Goal: Task Accomplishment & Management: Use online tool/utility

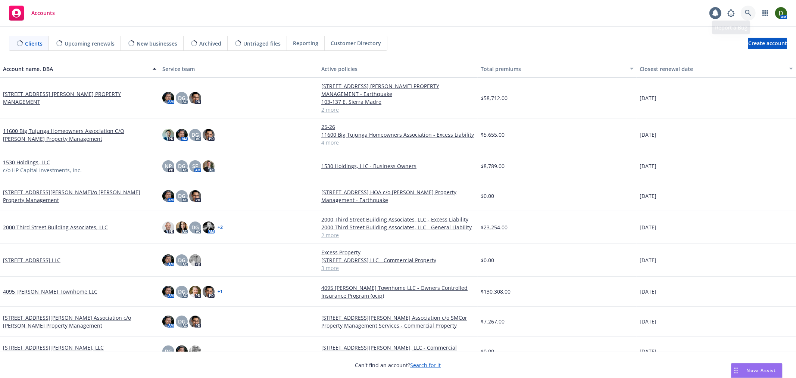
click at [749, 13] on icon at bounding box center [748, 13] width 6 height 6
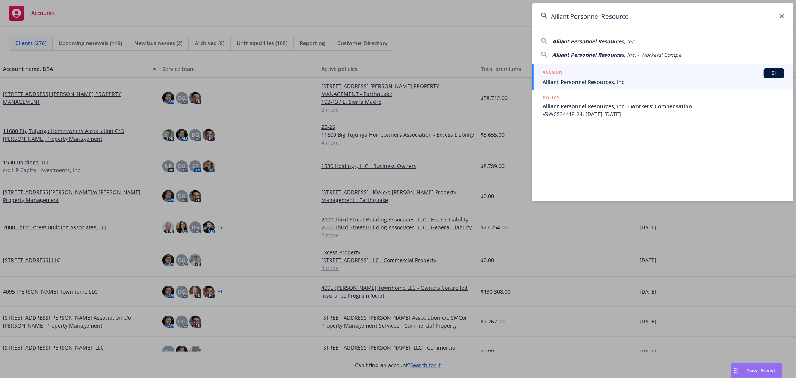
type input "Alliant Personnel Resource"
click at [606, 73] on div "ACCOUNT BI" at bounding box center [664, 73] width 242 height 10
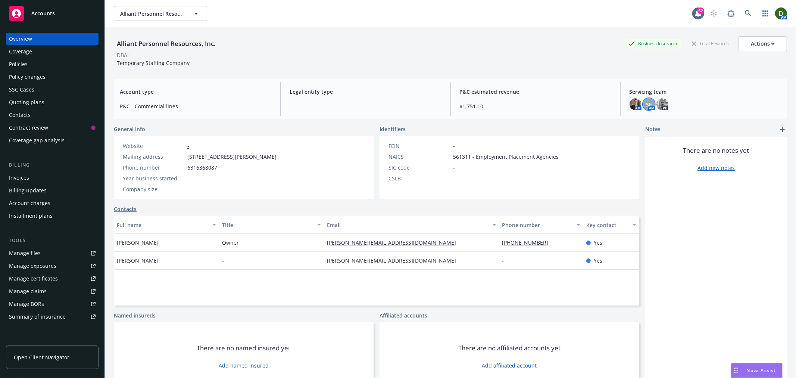
click at [646, 103] on span "SF" at bounding box center [649, 104] width 6 height 8
click at [631, 106] on img at bounding box center [636, 104] width 12 height 12
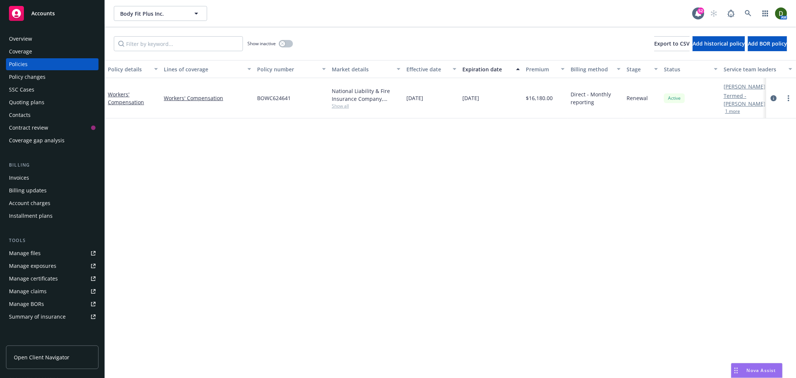
click at [42, 40] on div "Overview" at bounding box center [52, 39] width 87 height 12
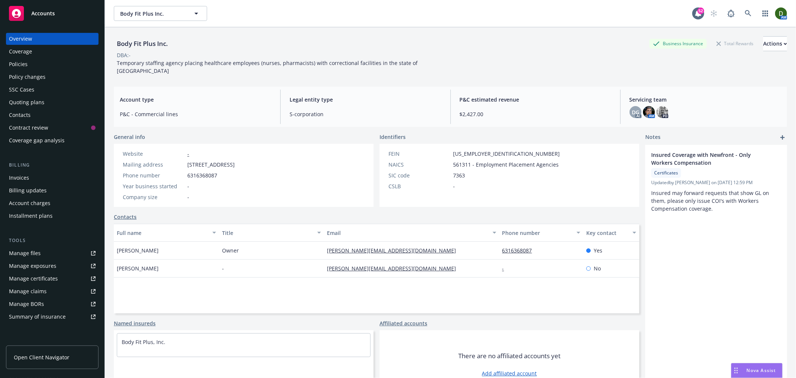
click at [756, 30] on div "Body Fit Plus Inc. Business Insurance Total Rewards Actions DBA: - Temporary st…" at bounding box center [450, 53] width 673 height 53
click at [763, 39] on div "Actions" at bounding box center [775, 44] width 24 height 14
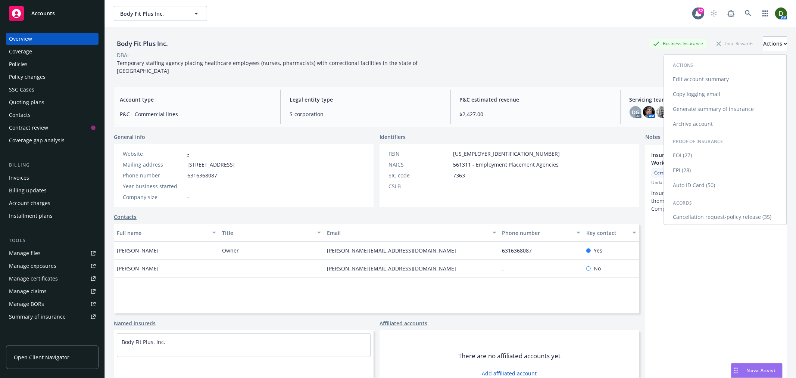
click at [726, 222] on link "Cancellation request-policy release (35)" at bounding box center [725, 217] width 122 height 15
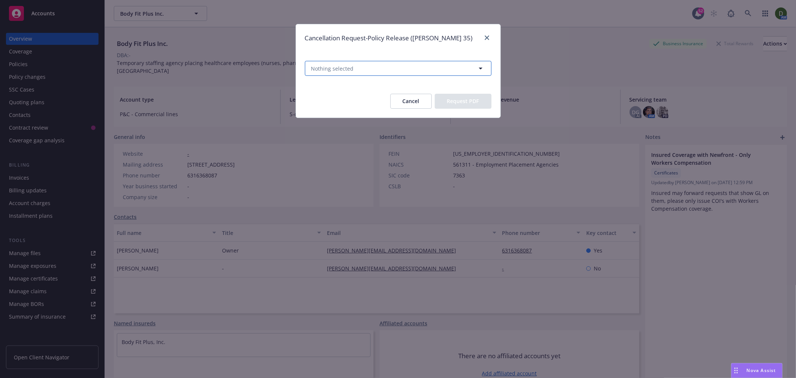
click at [344, 74] on button "Nothing selected" at bounding box center [398, 68] width 187 height 15
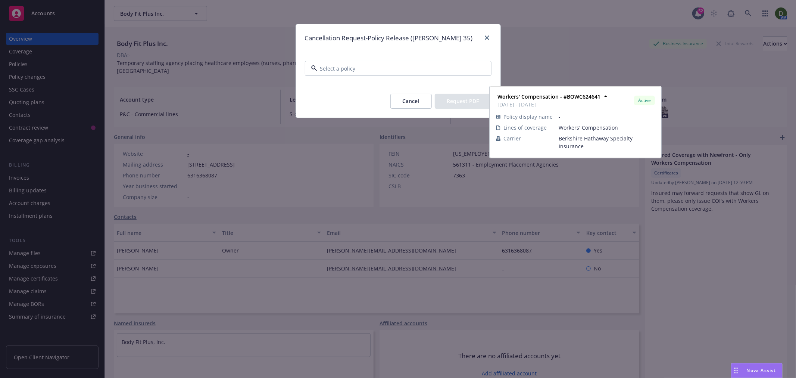
click at [375, 110] on strong "Workers' Compensation - #BOWC624641" at bounding box center [364, 113] width 103 height 7
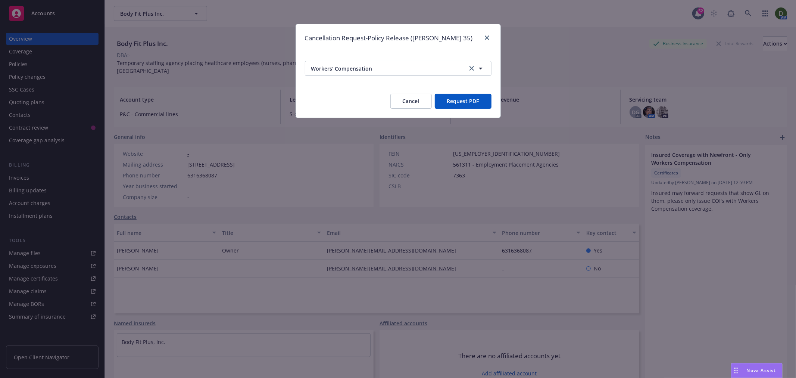
click at [460, 96] on button "Request PDF" at bounding box center [463, 101] width 57 height 15
click at [488, 44] on div "Cancellation Request-Policy Release (ACORD 35)" at bounding box center [398, 38] width 205 height 28
click at [488, 35] on link "close" at bounding box center [487, 37] width 9 height 9
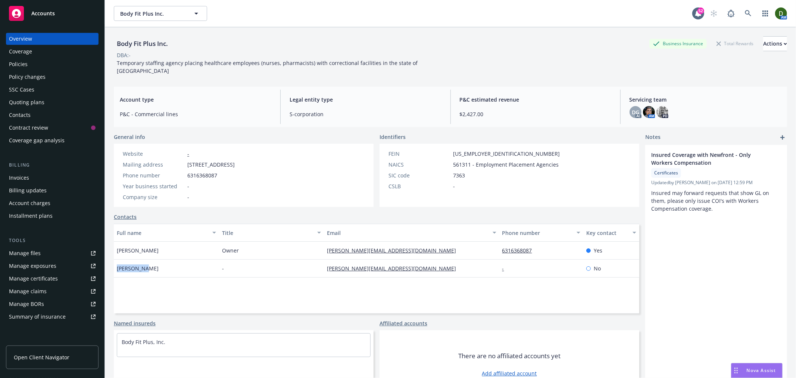
drag, startPoint x: 149, startPoint y: 263, endPoint x: 125, endPoint y: 266, distance: 24.1
click at [112, 266] on div "Body Fit Plus Inc. Business Insurance Total Rewards Actions DBA: - Temporary st…" at bounding box center [450, 216] width 691 height 378
copy span "Srujana K."
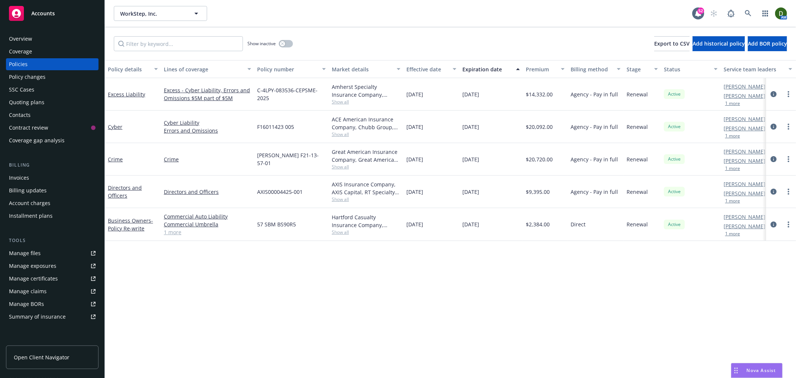
click at [77, 45] on div "Overview Coverage Policies Policy changes SSC Cases Quoting plans Contacts Cont…" at bounding box center [52, 89] width 93 height 113
click at [78, 35] on div "Overview" at bounding box center [52, 39] width 87 height 12
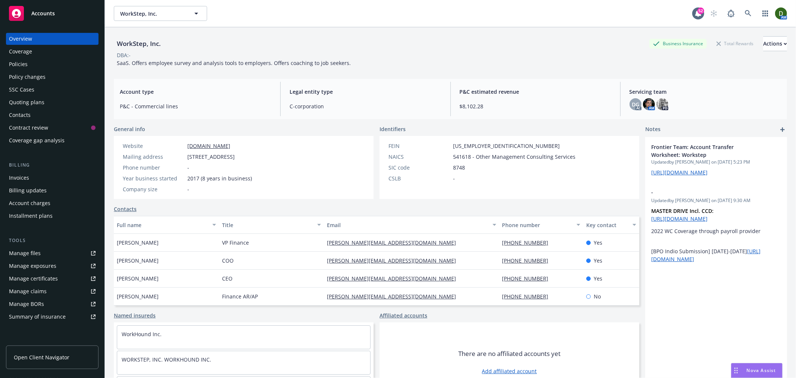
click at [81, 67] on div "Policies" at bounding box center [52, 64] width 87 height 12
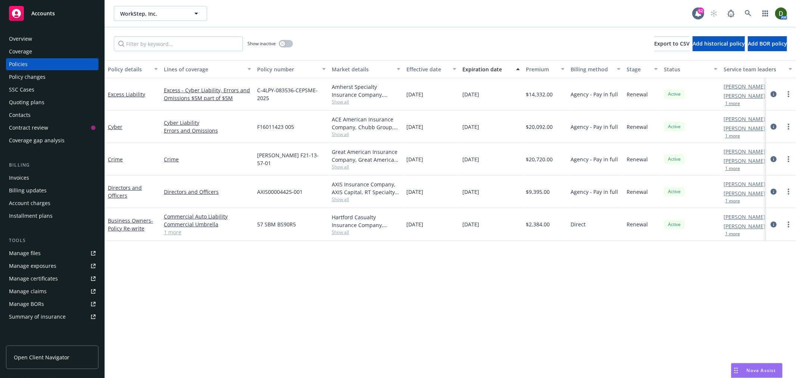
click at [738, 103] on button "1 more" at bounding box center [732, 103] width 15 height 4
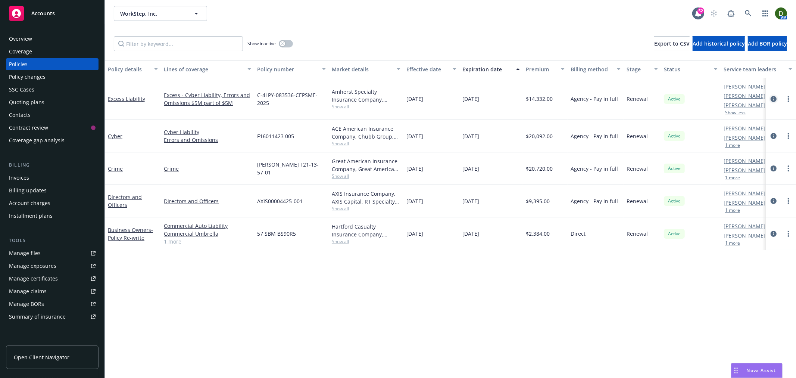
click at [773, 97] on icon "circleInformation" at bounding box center [774, 99] width 6 height 6
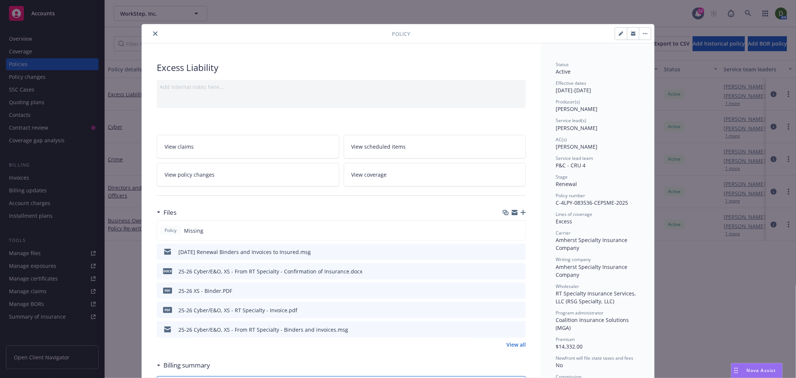
click at [155, 35] on button "close" at bounding box center [155, 33] width 9 height 9
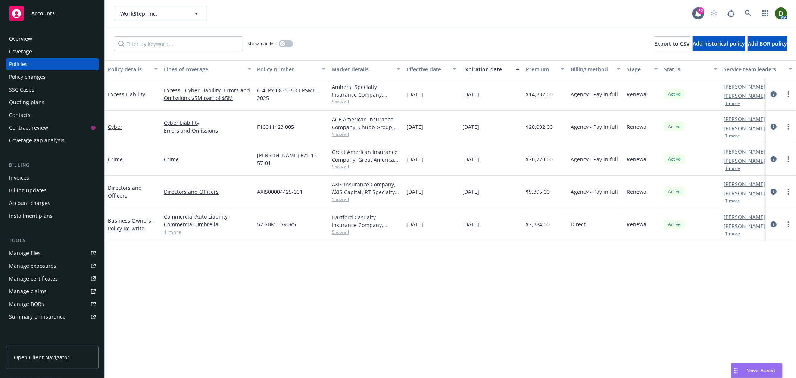
click at [776, 91] on icon "circleInformation" at bounding box center [774, 94] width 6 height 6
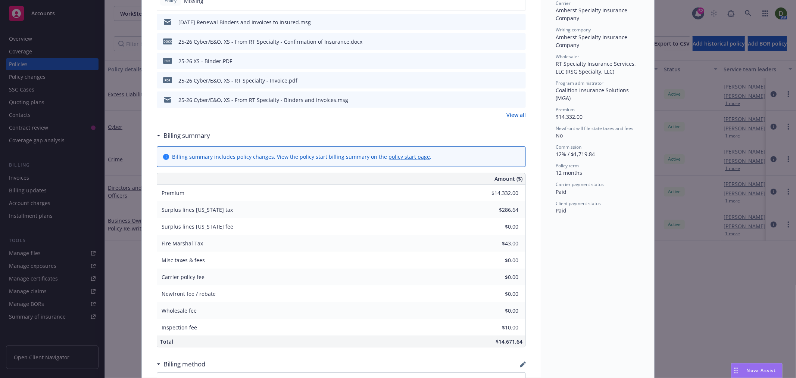
scroll to position [147, 0]
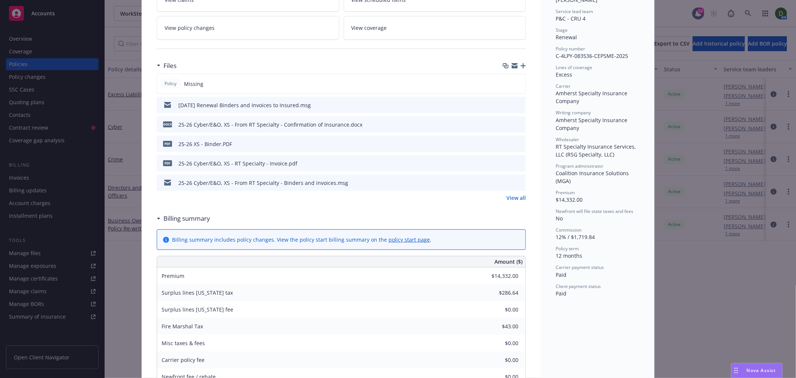
click at [517, 196] on link "View all" at bounding box center [515, 198] width 19 height 8
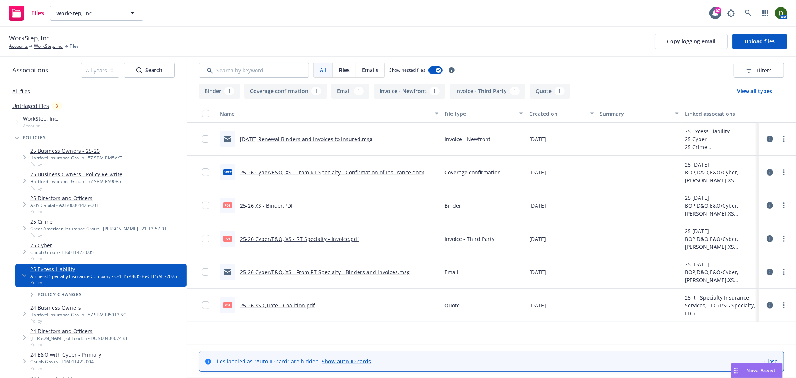
click at [375, 271] on link "25-26 Cyber/E&O, XS - From RT Specialty - Binders and invoices.msg" at bounding box center [325, 271] width 170 height 7
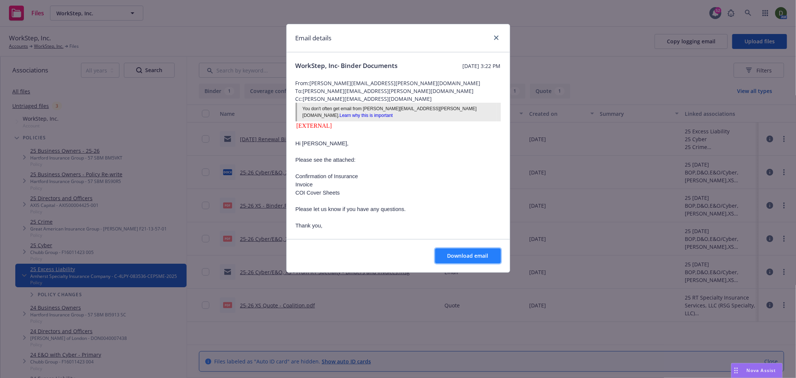
click at [461, 259] on button "Download email" at bounding box center [468, 255] width 66 height 15
click at [496, 40] on link "close" at bounding box center [496, 37] width 9 height 9
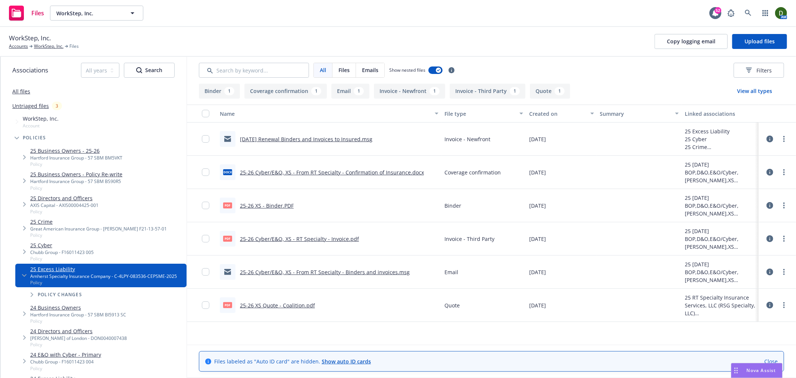
click at [38, 222] on link "25 Crime" at bounding box center [98, 222] width 137 height 8
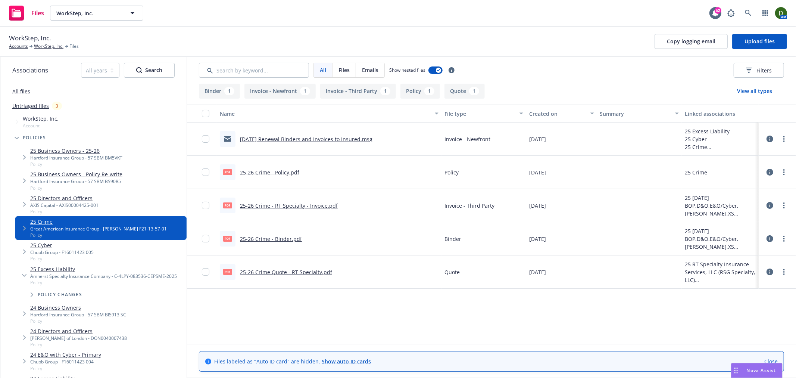
click at [66, 196] on link "25 Directors and Officers" at bounding box center [64, 198] width 68 height 8
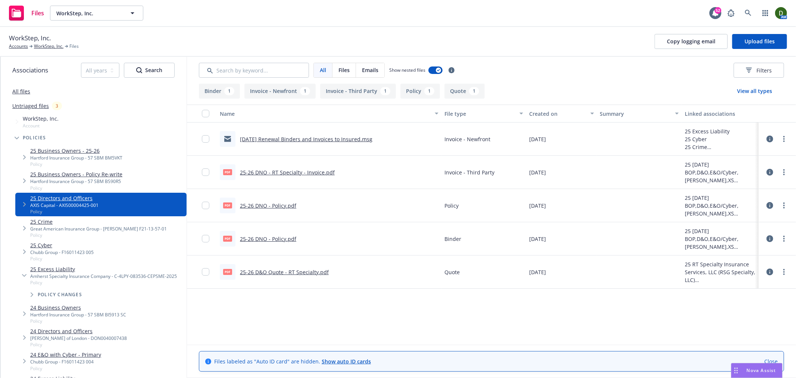
click at [22, 103] on link "Untriaged files" at bounding box center [30, 106] width 37 height 8
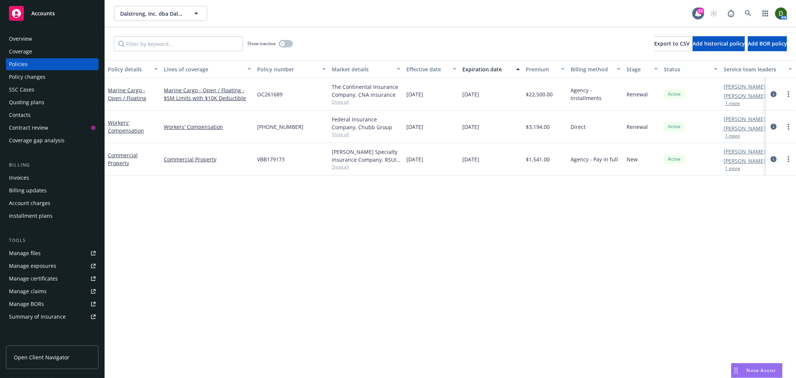
click at [36, 43] on div "Overview" at bounding box center [52, 39] width 87 height 12
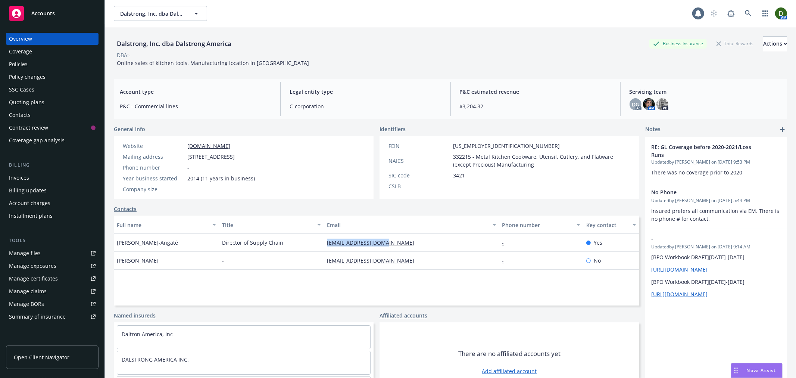
drag, startPoint x: 407, startPoint y: 241, endPoint x: 318, endPoint y: 244, distance: 88.9
click at [311, 250] on div "[PERSON_NAME]-Angaté Director of Supply Chain [EMAIL_ADDRESS][DOMAIN_NAME] - Yes" at bounding box center [376, 243] width 525 height 18
copy div "[EMAIL_ADDRESS][DOMAIN_NAME]"
click at [25, 62] on div "Policies" at bounding box center [18, 64] width 19 height 12
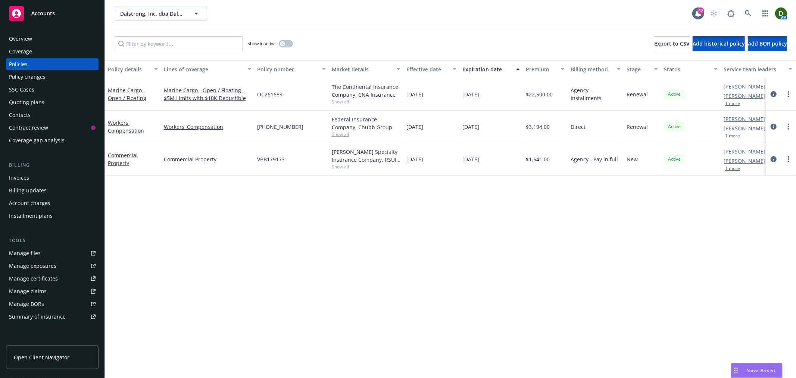
click at [342, 164] on span "Show all" at bounding box center [366, 166] width 69 height 6
drag, startPoint x: 299, startPoint y: 211, endPoint x: 269, endPoint y: 198, distance: 32.2
click at [258, 211] on span "RSUI Group" at bounding box center [325, 210] width 137 height 8
click at [286, 190] on span "Covington Specialty Insurance Company" at bounding box center [325, 191] width 137 height 8
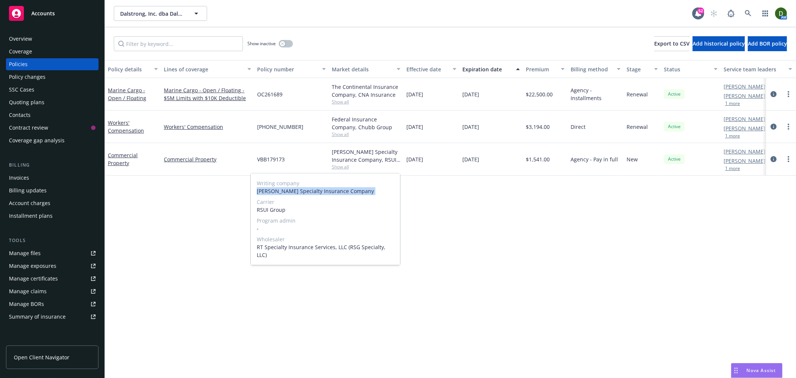
click at [288, 189] on span "Covington Specialty Insurance Company" at bounding box center [325, 191] width 137 height 8
copy span "Covington Specialty Insurance Company"
click at [772, 159] on icon "circleInformation" at bounding box center [774, 159] width 6 height 6
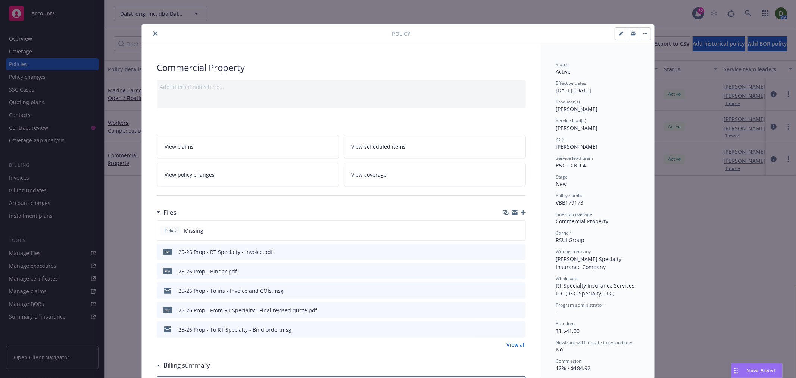
click at [521, 215] on icon "button" at bounding box center [523, 212] width 5 height 5
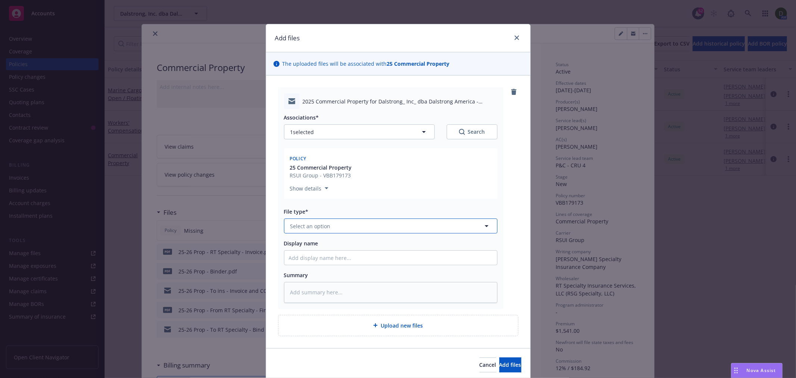
click at [312, 220] on button "Select an option" at bounding box center [390, 225] width 213 height 15
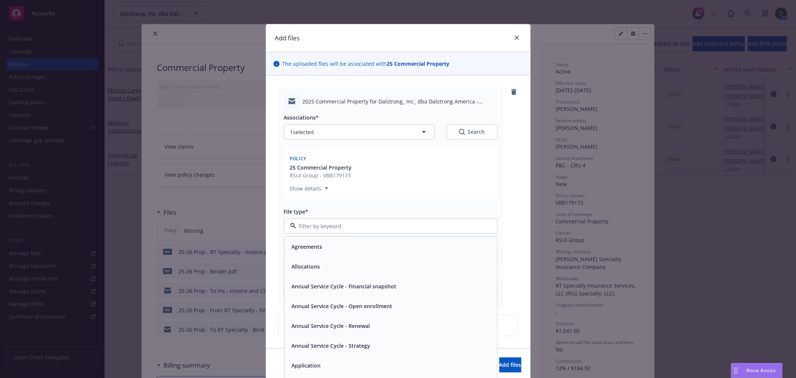
click at [481, 180] on div "Show details" at bounding box center [390, 186] width 205 height 15
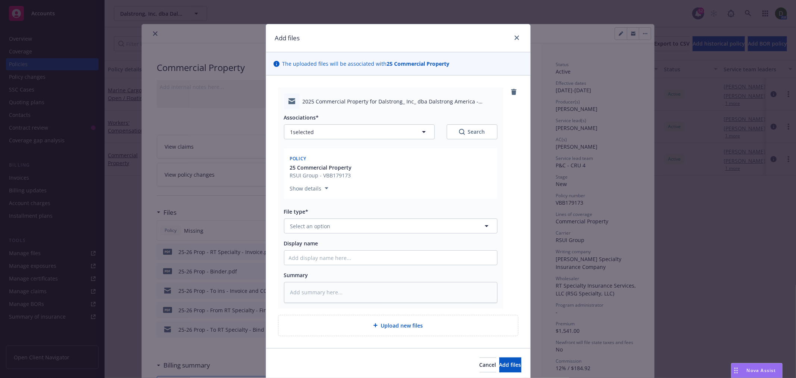
type textarea "x"
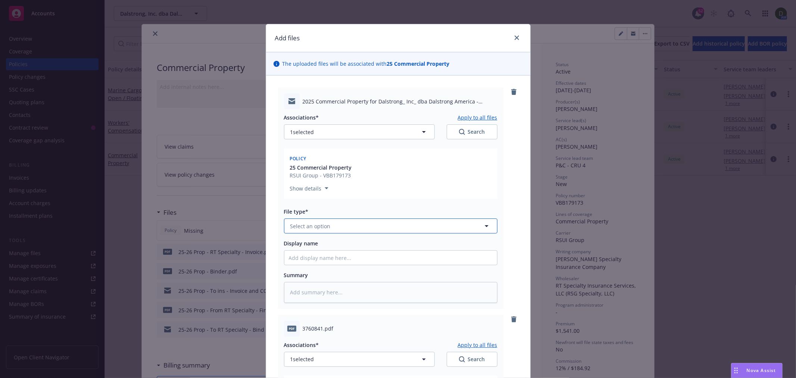
click at [403, 222] on button "Select an option" at bounding box center [390, 225] width 213 height 15
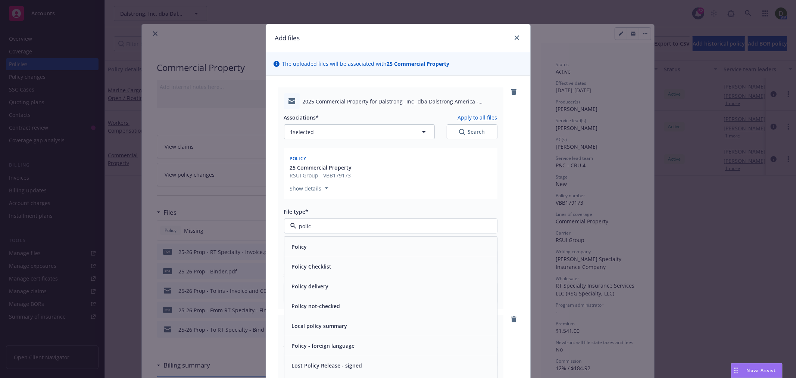
type input "policy"
click at [344, 277] on div "Policy delivery" at bounding box center [390, 286] width 213 height 20
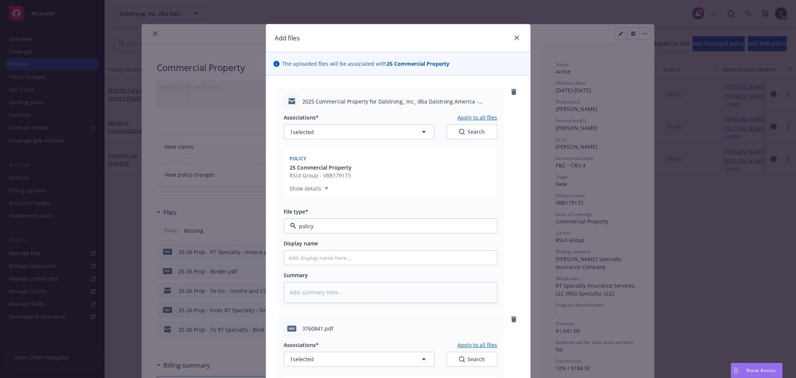
type textarea "x"
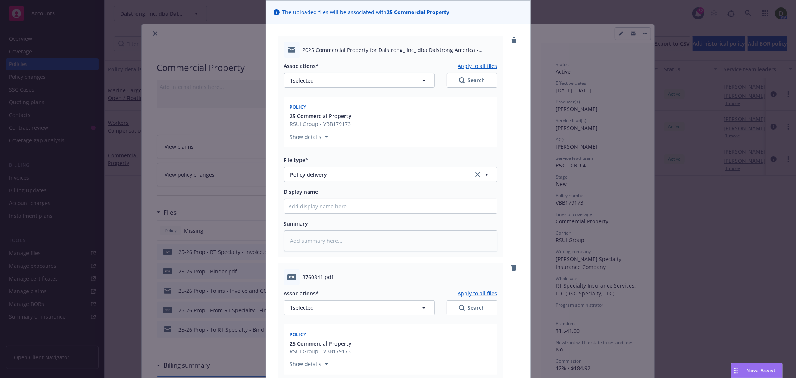
scroll to position [124, 0]
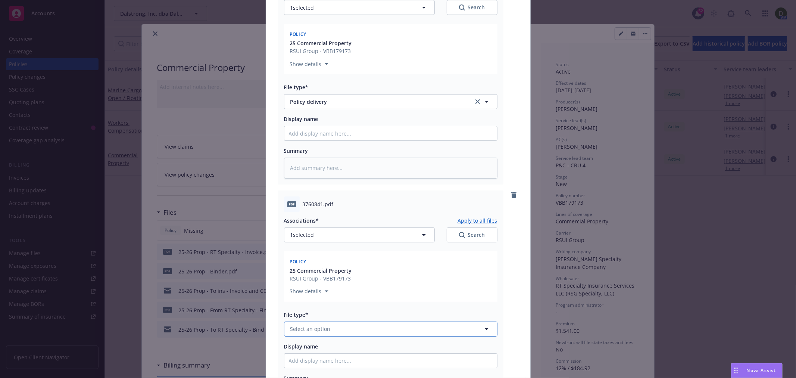
click at [302, 329] on span "Select an option" at bounding box center [310, 329] width 40 height 8
type input "policy"
click at [327, 353] on div "Policy" at bounding box center [391, 349] width 204 height 11
click at [347, 138] on input "Display name" at bounding box center [390, 133] width 213 height 14
type textarea "x"
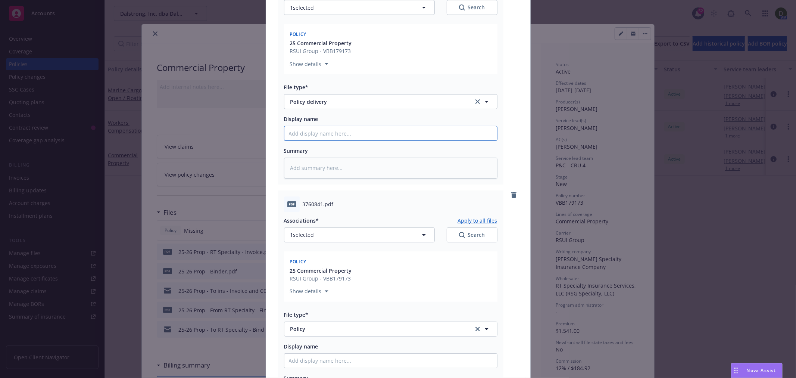
type input "2"
type textarea "x"
type input "25"
type textarea "x"
type input "25-"
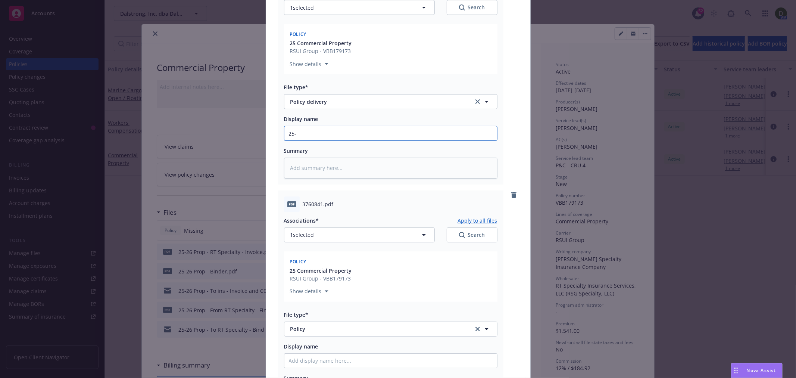
type textarea "x"
type input "25-2"
type textarea "x"
type input "25-26"
type textarea "x"
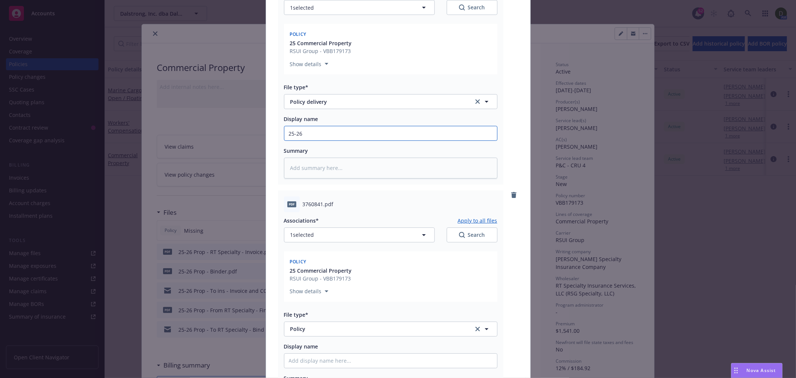
type input "25-26"
type textarea "x"
type input "25-26 P"
type textarea "x"
type input "25-26 Pr"
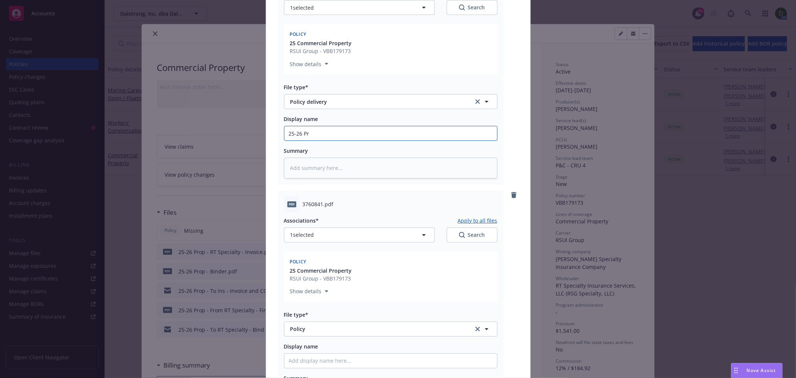
type textarea "x"
type input "25-26 Pro"
type textarea "x"
type input "25-26 Prop"
type textarea "x"
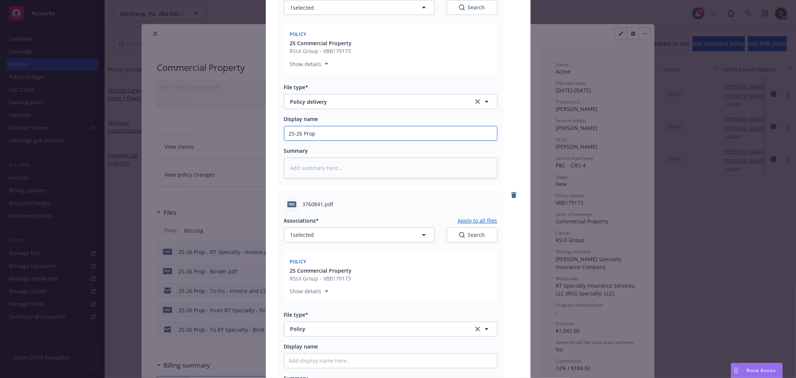
type input "25-26 Prop"
type textarea "x"
type input "25-26 Prop -"
type textarea "x"
type input "25-26 Prop -"
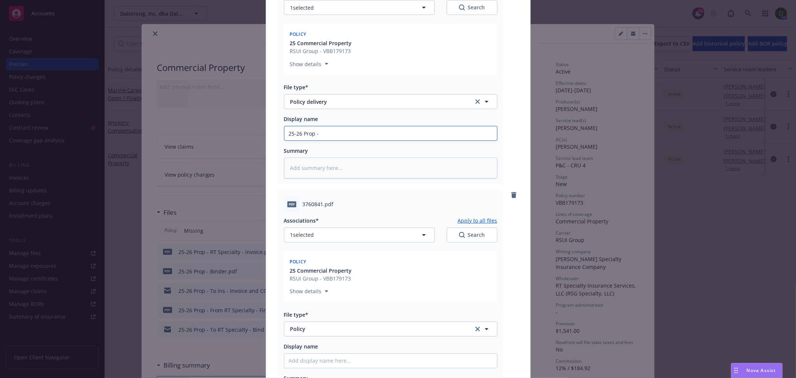
type textarea "x"
type input "25-26 Prop - T"
type textarea "x"
type input "25-26 Prop - To"
type textarea "x"
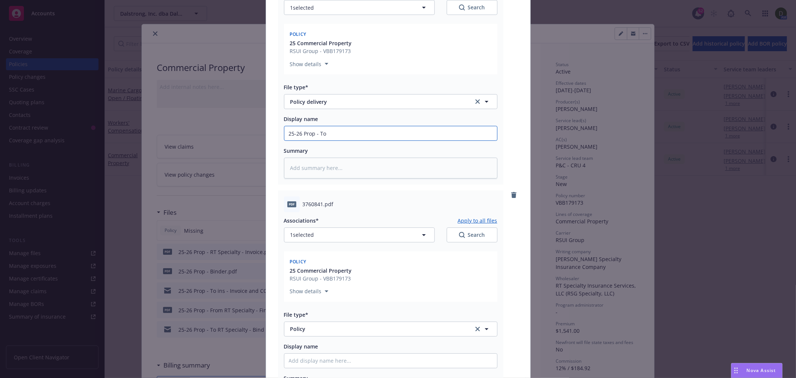
type input "25-26 Prop - To i"
type textarea "x"
type input "25-26 Prop - To ins"
type textarea "x"
type input "25-26 Prop - To ins -"
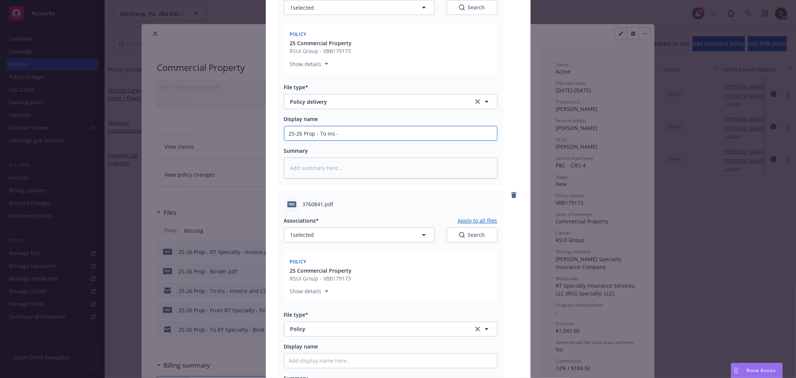
type textarea "x"
type input "25-26 Prop - To ins -"
type textarea "x"
type input "25-26 Prop - To ins - p"
type textarea "x"
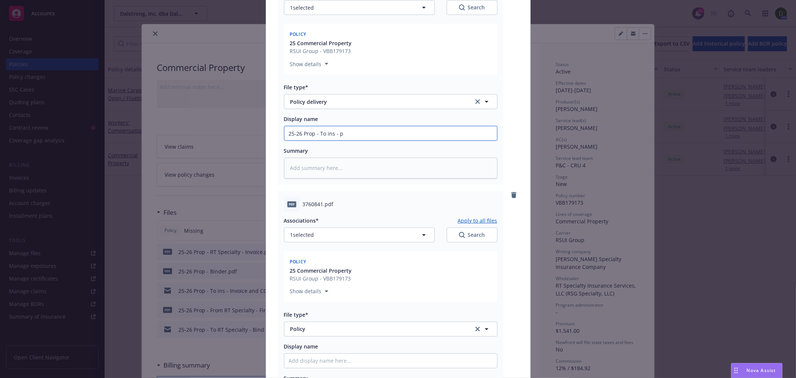
type input "25-26 Prop - To ins - po"
type textarea "x"
type input "25-26 Prop - To ins - pol"
type textarea "x"
type input "25-26 Prop - To ins - poli"
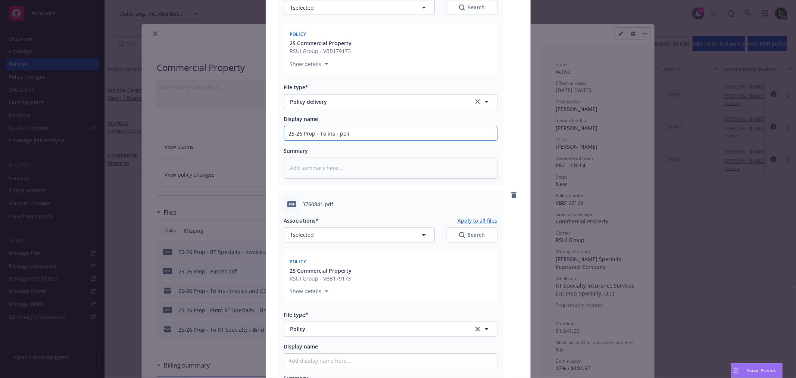
type textarea "x"
type input "25-26 Prop - To ins - polic"
type textarea "x"
type input "25-26 Prop - To ins - policy"
type textarea "x"
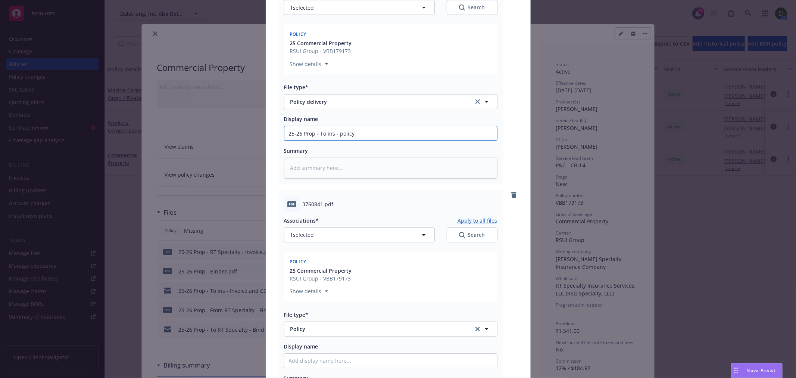
type input "25-26 Prop - To ins - policy"
type textarea "x"
type input "25-26 Prop - To ins - policy d"
type textarea "x"
type input "25-26 Prop - To ins - policy de"
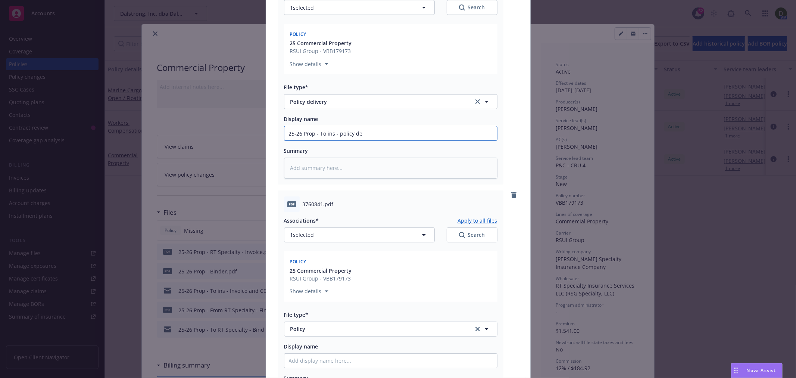
type textarea "x"
type input "25-26 Prop - To ins - policy del"
type textarea "x"
type input "25-26 Prop - To ins - policy deli"
type textarea "x"
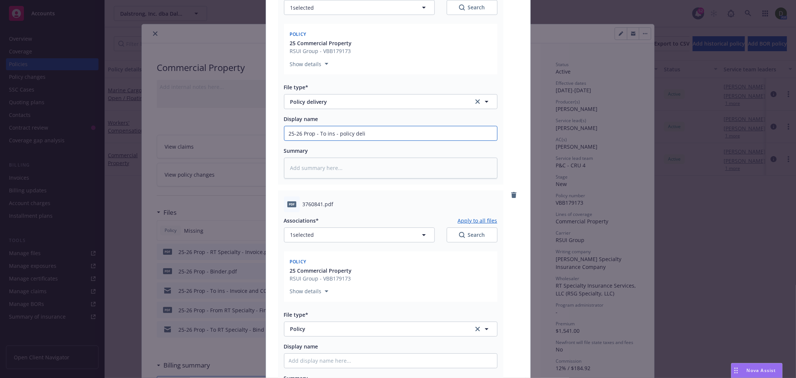
type input "25-26 Prop - To ins - policy deliv"
type textarea "x"
type input "25-26 Prop - To ins - policy delive"
type textarea "x"
type input "25-26 Prop - To ins - policy delivery"
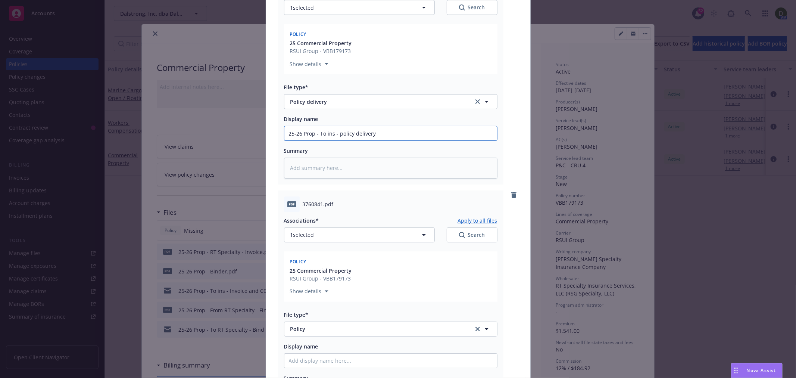
type textarea "x"
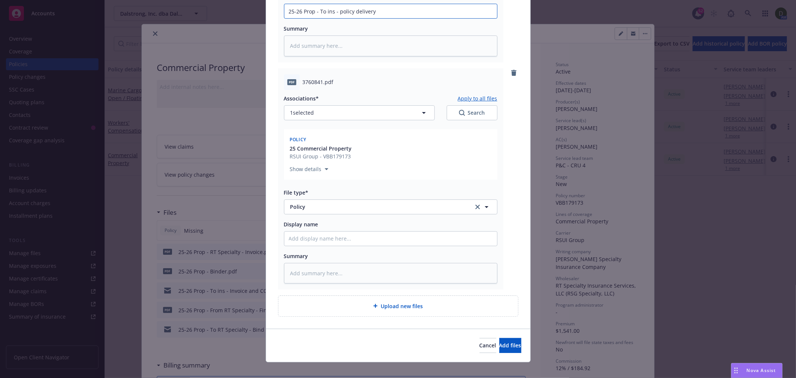
scroll to position [249, 0]
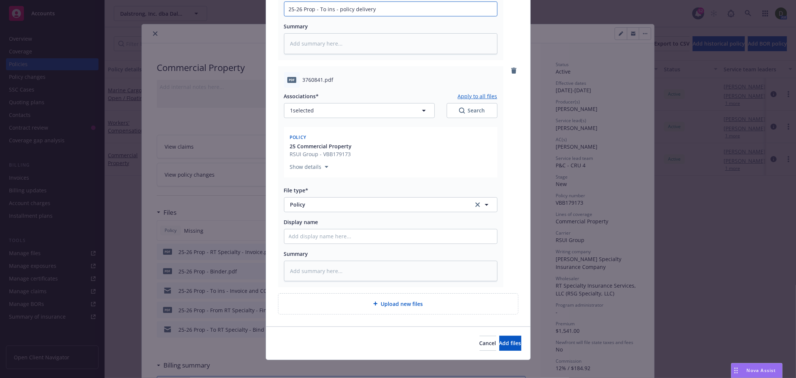
type input "25-26 Prop - To ins - policy delivery"
click at [368, 228] on div "Display name" at bounding box center [390, 231] width 213 height 26
type textarea "x"
type input "2"
type textarea "x"
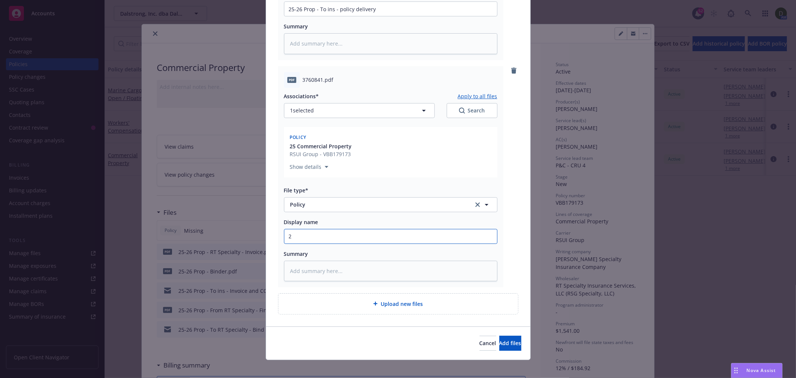
type input "25"
type textarea "x"
type input "25-"
type textarea "x"
type input "25-2"
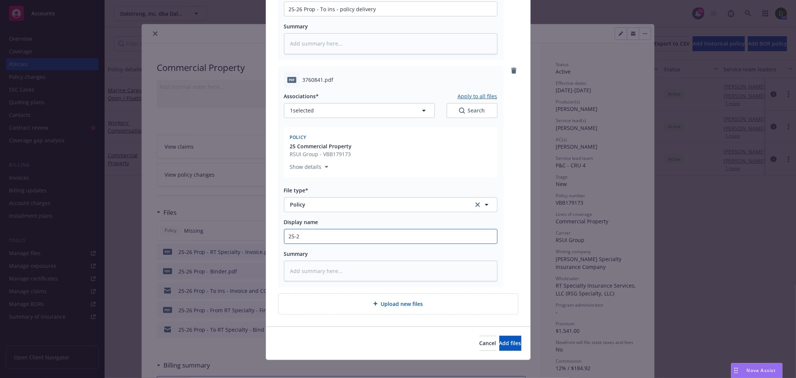
type textarea "x"
type input "25-26"
type textarea "x"
type input "25-26"
type textarea "x"
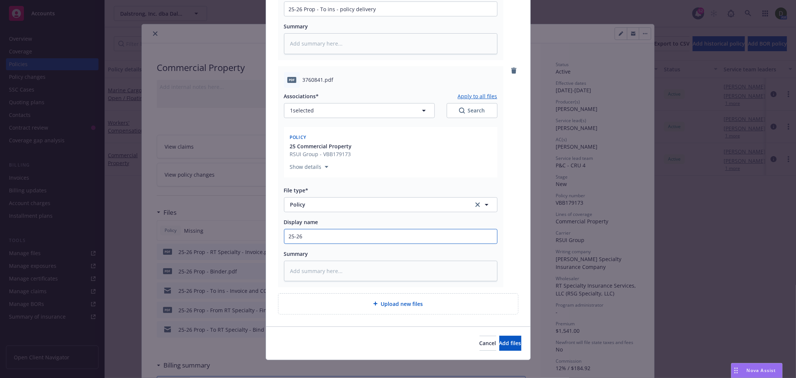
type input "25-26 -"
type textarea "x"
type input "25-26 -"
type textarea "x"
type input "25-26 - P"
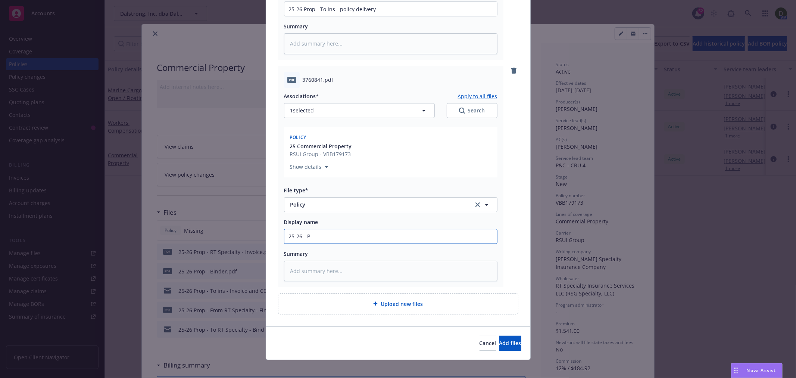
type textarea "x"
type input "25-26 - Pro"
type textarea "x"
type input "25-26 - Prop"
type textarea "x"
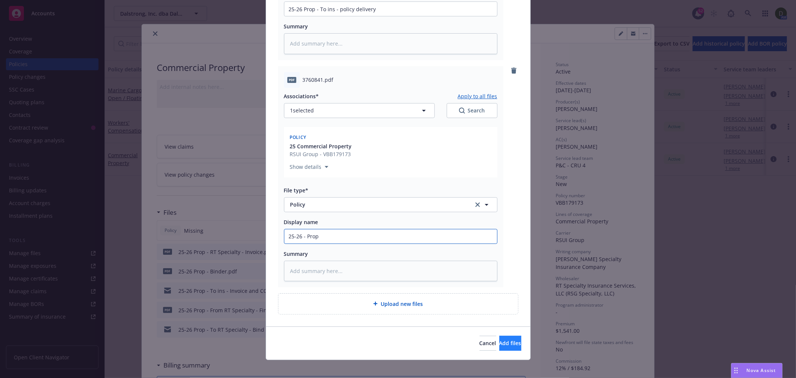
type input "25-26 - Prop"
click at [499, 349] on button "Add files" at bounding box center [510, 343] width 22 height 15
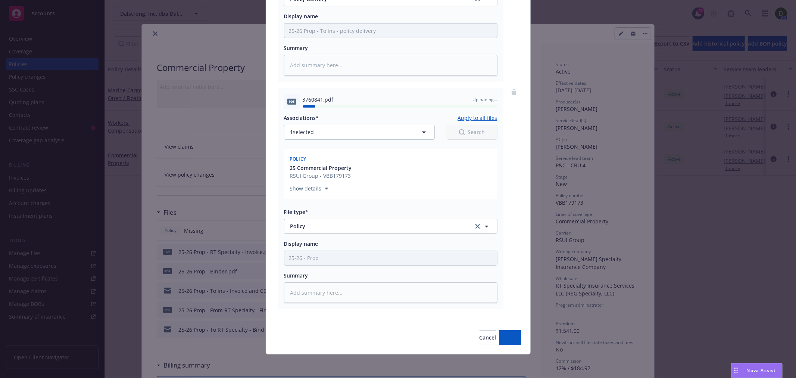
type textarea "x"
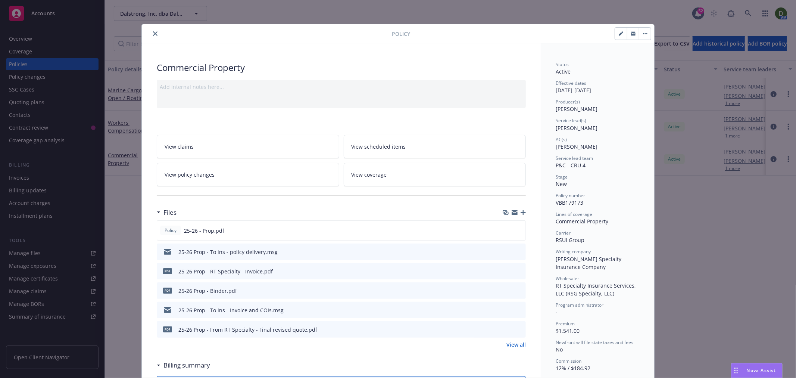
drag, startPoint x: 628, startPoint y: 9, endPoint x: 613, endPoint y: 9, distance: 14.6
click at [628, 10] on div "Policy Commercial Property Add internal notes here... View claims View schedule…" at bounding box center [398, 189] width 796 height 378
click at [154, 32] on icon "close" at bounding box center [155, 33] width 4 height 4
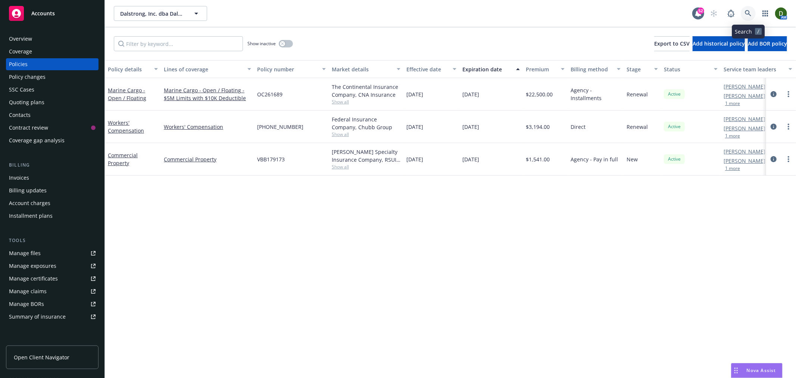
click at [746, 12] on icon at bounding box center [748, 13] width 7 height 7
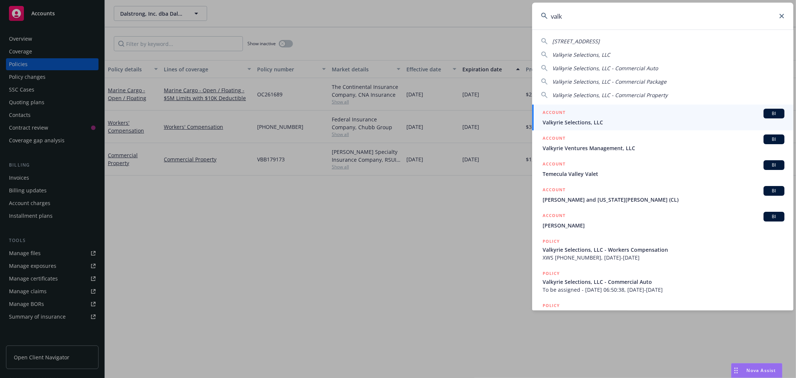
type input "valk"
click at [636, 114] on div "ACCOUNT BI" at bounding box center [664, 114] width 242 height 10
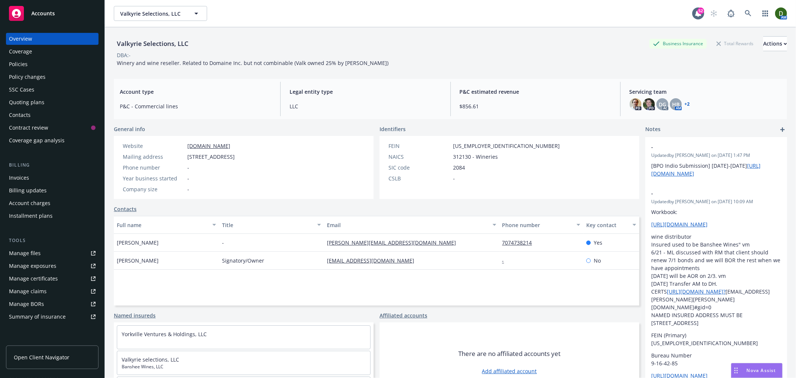
click at [40, 62] on div "Policies" at bounding box center [52, 64] width 87 height 12
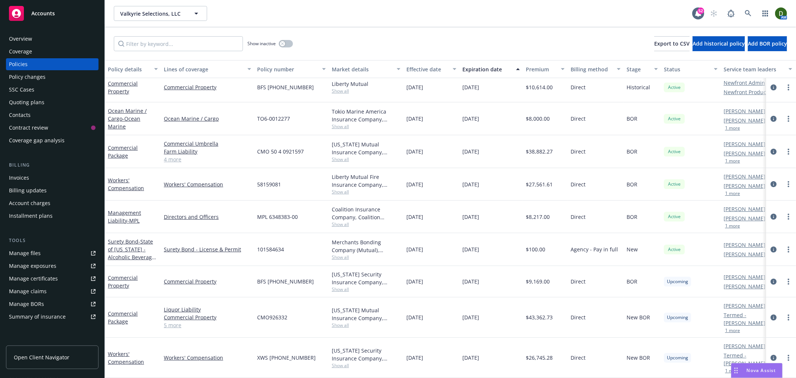
scroll to position [12, 0]
click at [46, 259] on link "Manage files" at bounding box center [52, 253] width 93 height 12
click at [747, 14] on icon at bounding box center [748, 13] width 6 height 6
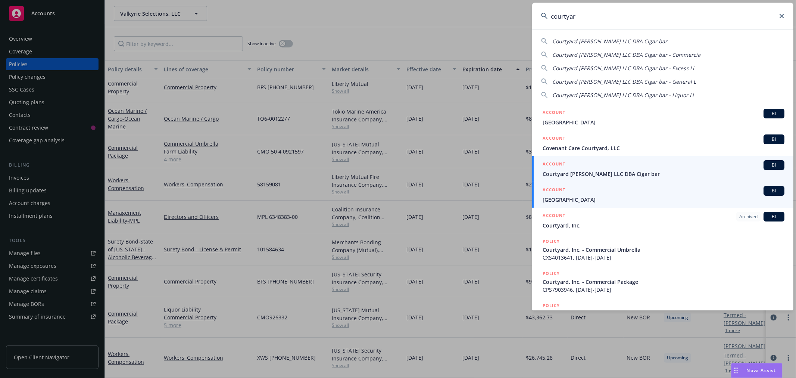
type input "courtyar"
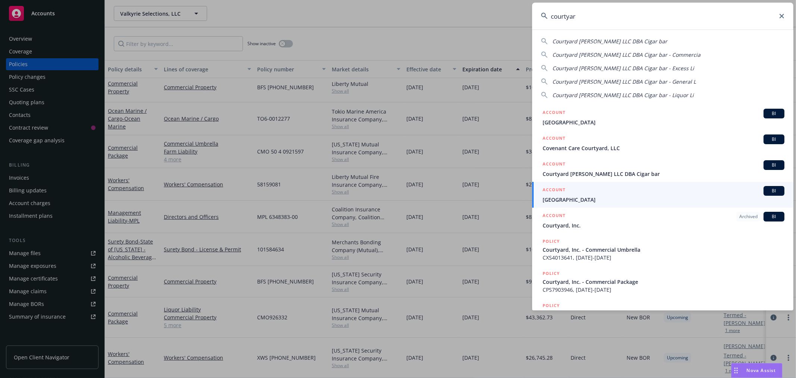
click at [589, 179] on link "ACCOUNT BI Courtyard Montgomery LLC DBA Cigar bar" at bounding box center [662, 169] width 261 height 26
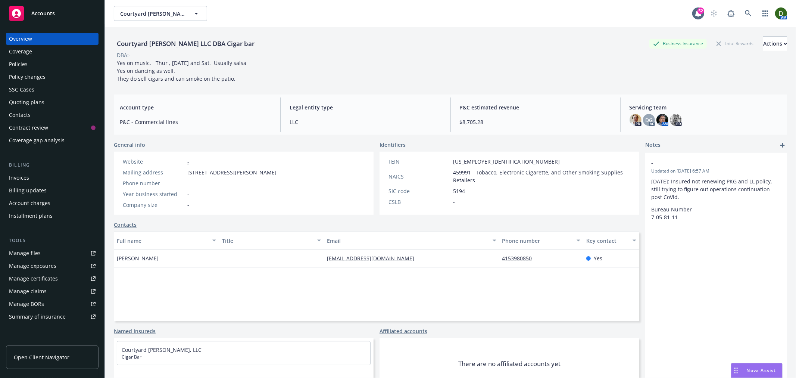
click at [52, 66] on div "Policies" at bounding box center [52, 64] width 87 height 12
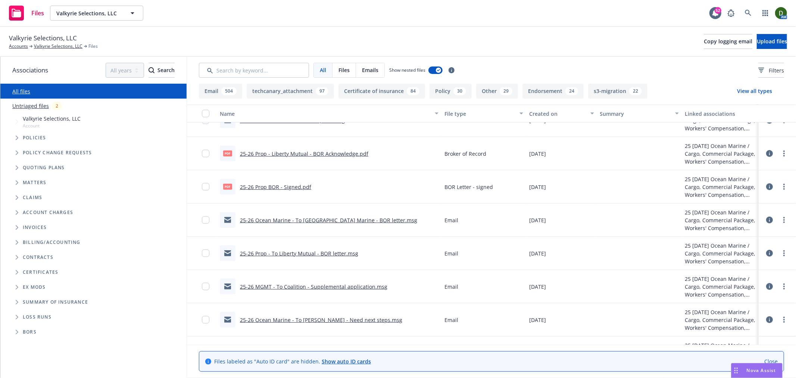
scroll to position [415, 0]
click at [363, 219] on link "25-26 Ocean Marine - To Tokio Marine - BOR letter.msg" at bounding box center [328, 218] width 177 height 7
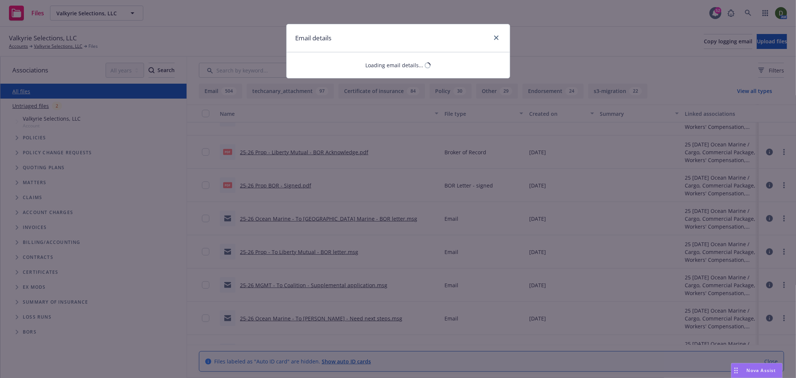
click at [363, 219] on div "Email details Loading email details..." at bounding box center [398, 189] width 796 height 378
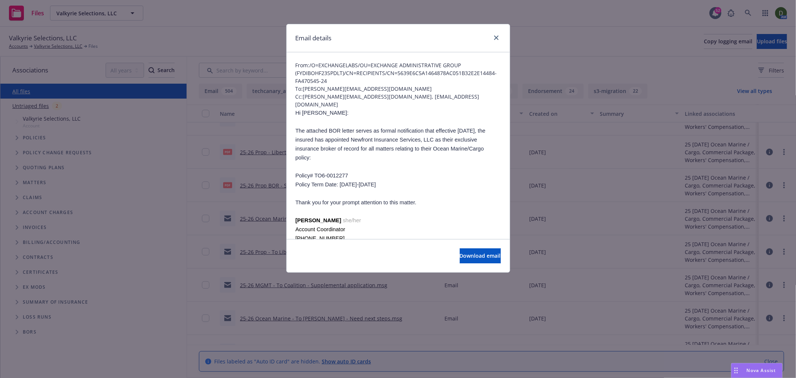
scroll to position [41, 0]
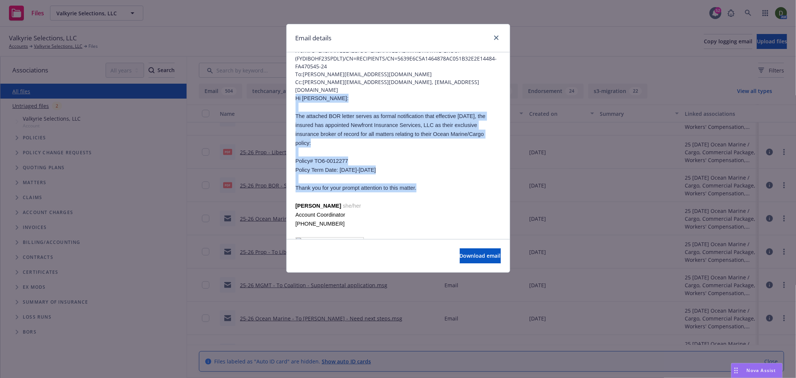
drag, startPoint x: 431, startPoint y: 177, endPoint x: 287, endPoint y: 92, distance: 166.9
click at [287, 92] on div "Valkyrie Selections, LLC - BOR (Tokio Marine Policy# TO6-0012277) Eff 8/22/2025…" at bounding box center [398, 184] width 223 height 346
copy div "Hi Erick: The attached BOR letter serves as formal notification that effective …"
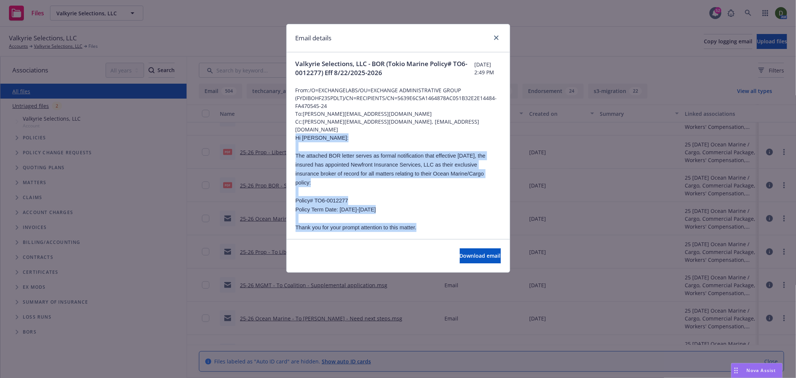
scroll to position [0, 0]
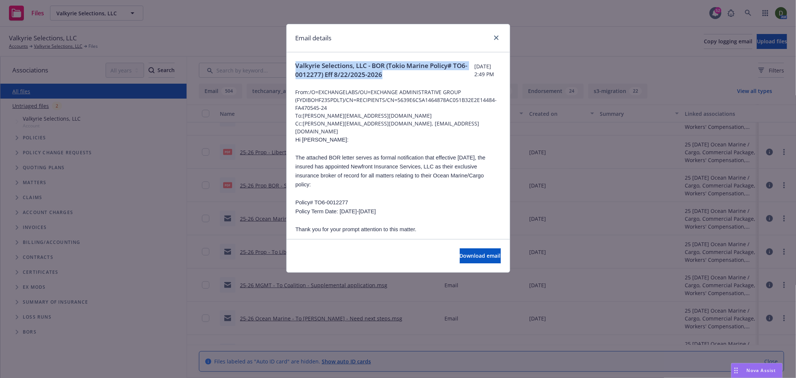
drag, startPoint x: 407, startPoint y: 76, endPoint x: 271, endPoint y: 65, distance: 136.7
click at [271, 65] on div "Email details Valkyrie Selections, LLC - BOR (Tokio Marine Policy# TO6-0012277)…" at bounding box center [398, 189] width 796 height 378
copy span "Valkyrie Selections, LLC - BOR (Tokio Marine Policy# TO6-0012277) Eff 8/22/2025…"
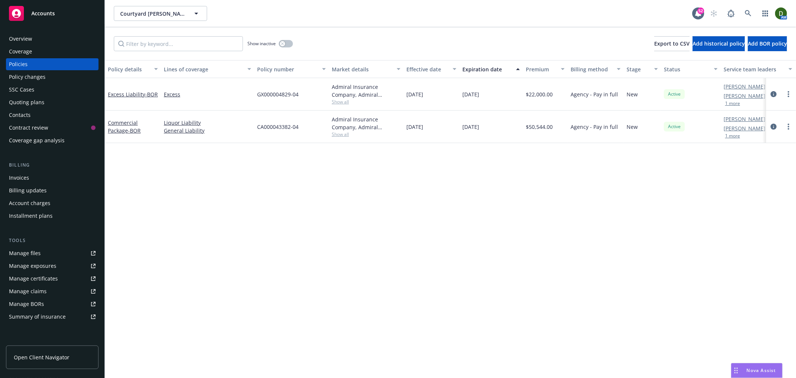
click at [43, 250] on link "Manage files" at bounding box center [52, 253] width 93 height 12
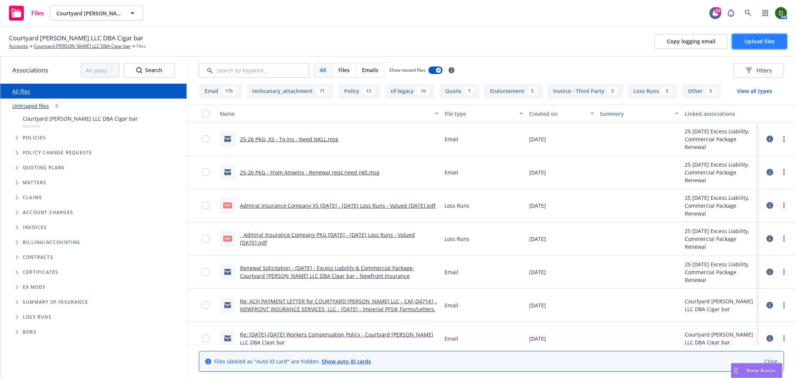
click at [773, 49] on button "Upload files" at bounding box center [759, 41] width 55 height 15
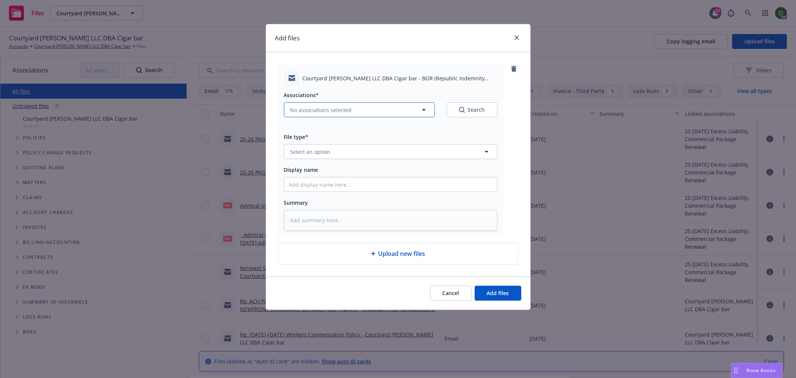
click at [347, 112] on span "No associations selected" at bounding box center [321, 110] width 62 height 8
type textarea "x"
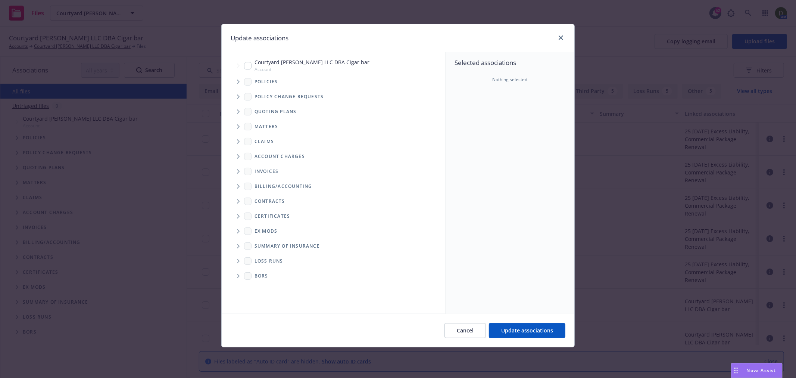
click at [246, 65] on input "Tree Example" at bounding box center [247, 65] width 7 height 7
checkbox input "true"
click at [513, 324] on button "Update associations" at bounding box center [527, 330] width 77 height 15
type textarea "x"
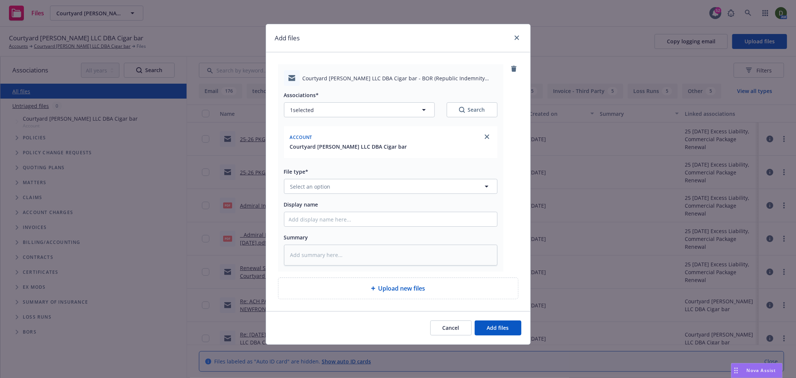
click at [380, 178] on div "File type* Select an option" at bounding box center [390, 180] width 213 height 27
click at [377, 184] on button "Select an option" at bounding box center [390, 186] width 213 height 15
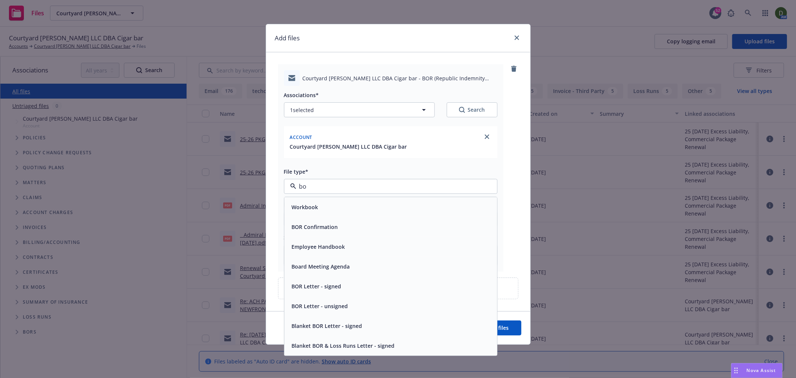
type input "bor"
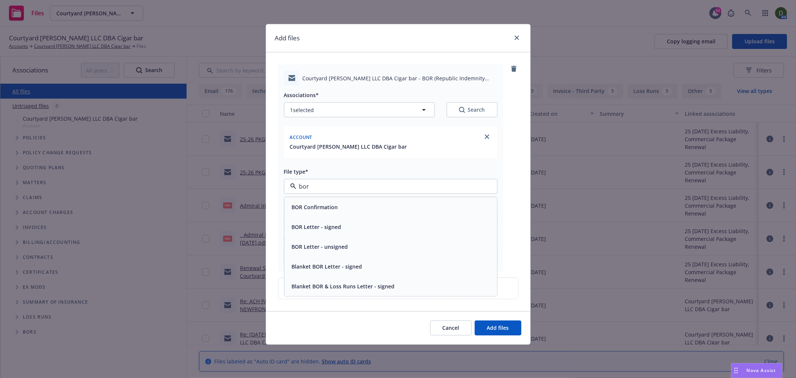
click at [387, 226] on div "BOR Letter - signed" at bounding box center [391, 226] width 204 height 11
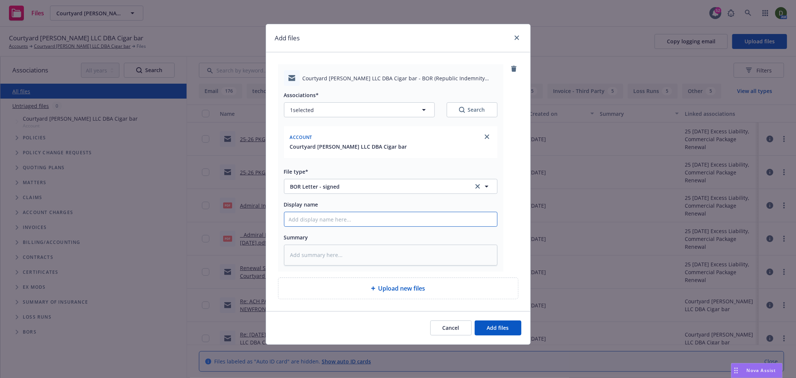
click at [374, 225] on input "Display name" at bounding box center [390, 219] width 213 height 14
type textarea "x"
type input "2"
type textarea "x"
type input "25"
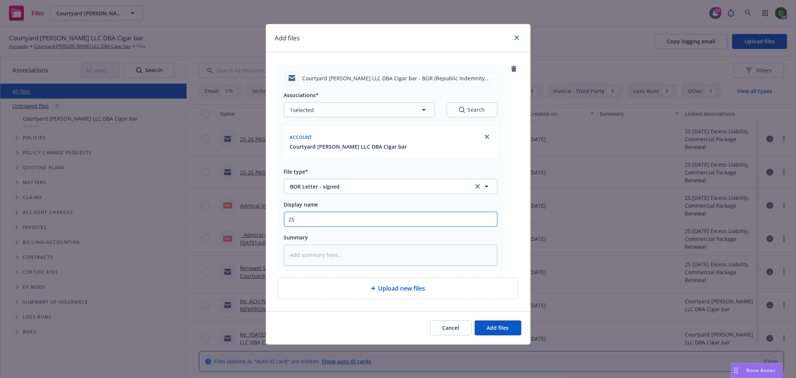
type textarea "x"
type input "25-"
type textarea "x"
type input "25-2"
type textarea "x"
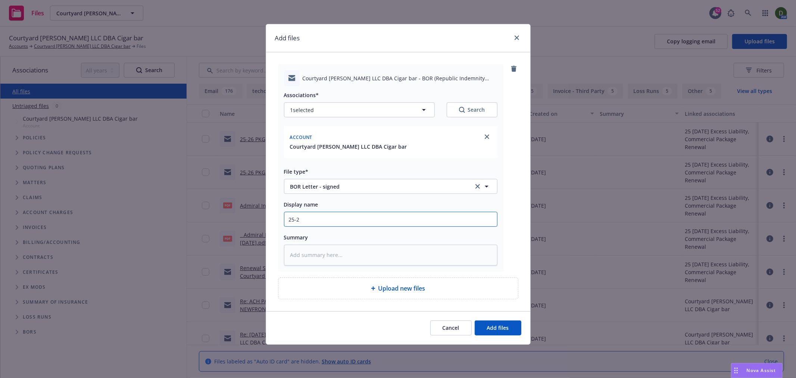
type input "25-26"
type textarea "x"
type input "25-26"
type textarea "x"
type input "25-26 W"
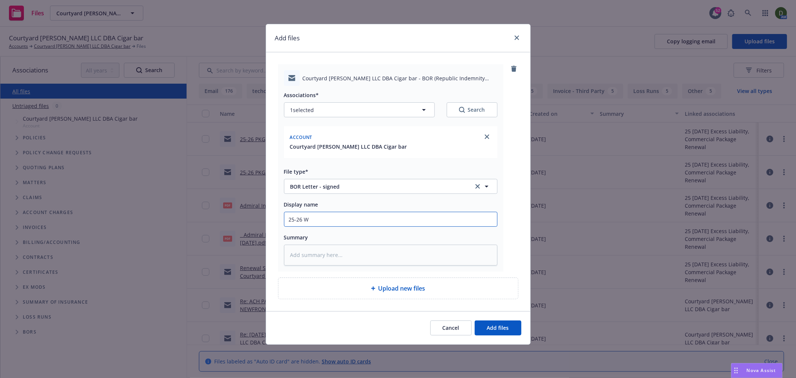
type textarea "x"
type input "25-26 WC"
type textarea "x"
type input "25-26 WC"
type textarea "x"
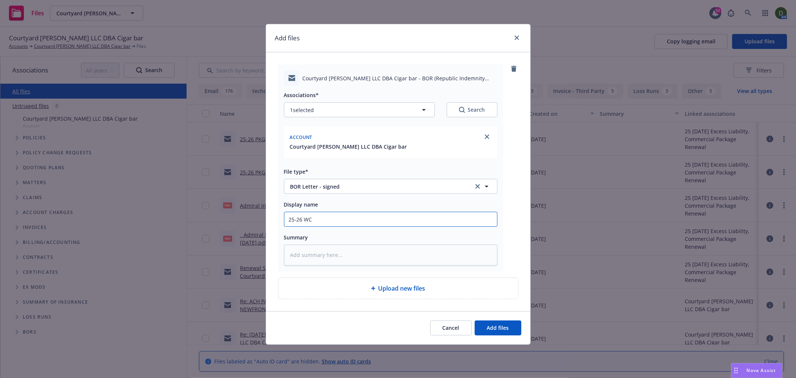
type input "25-26 WC -"
type textarea "x"
type input "25-26 WC -"
type textarea "x"
type input "25-26 WC - T"
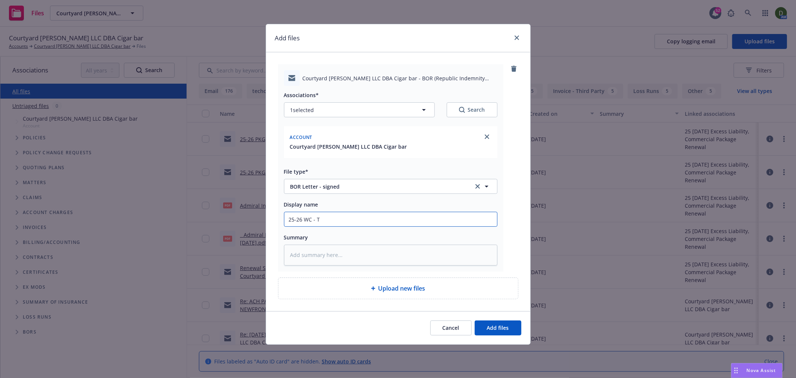
type textarea "x"
type input "25-26 WC - Ti"
type textarea "x"
type input "25-26 WC - Ti"
type textarea "x"
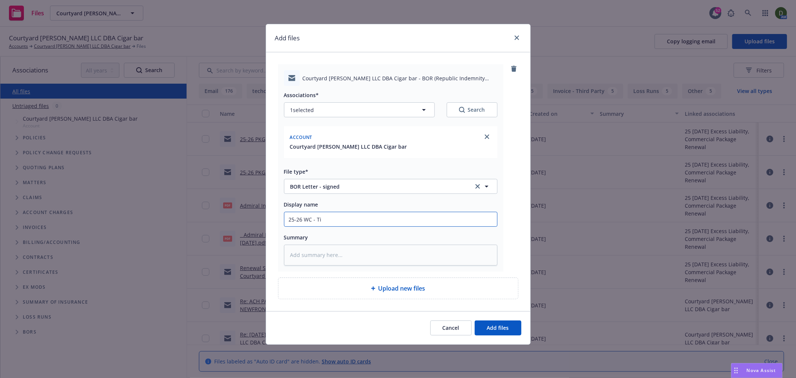
type input "25-26 WC - Ti"
type textarea "x"
type input "25-26 WC - T"
type textarea "x"
type input "25-26 WC - To"
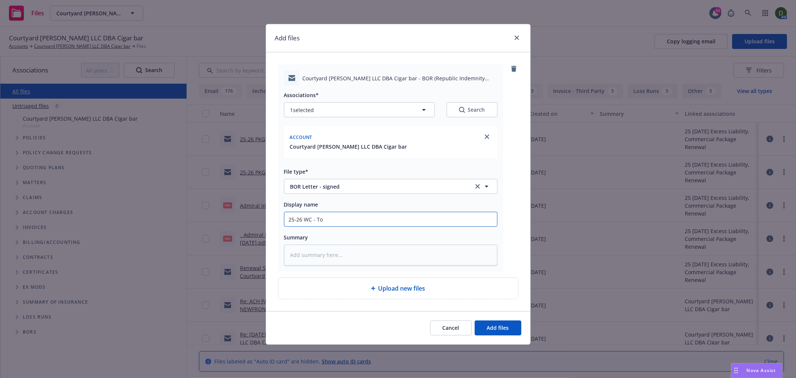
type textarea "x"
type input "25-26 WC - To"
type textarea "x"
type input "25-26 WC - To R"
type textarea "x"
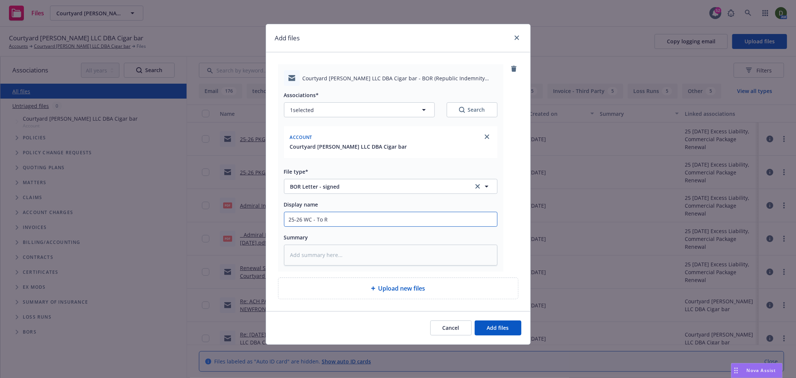
type input "25-26 WC - To Re"
type textarea "x"
type input "25-26 WC - To Rep"
type textarea "x"
type input "25-26 WC - To Repu"
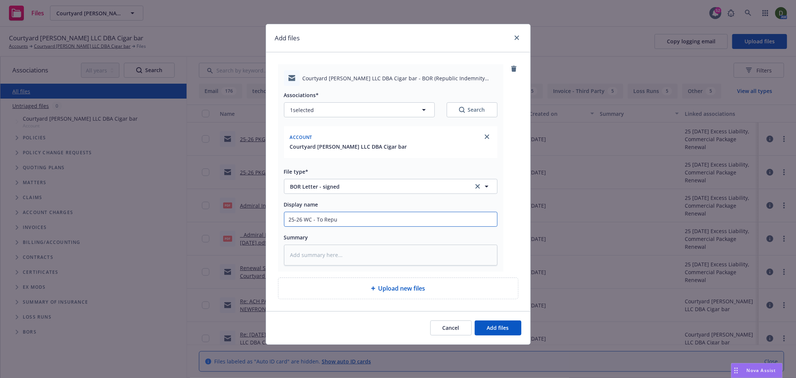
type textarea "x"
type input "25-26 WC - To Repub"
type textarea "x"
type input "25-26 WC - To Republ"
type textarea "x"
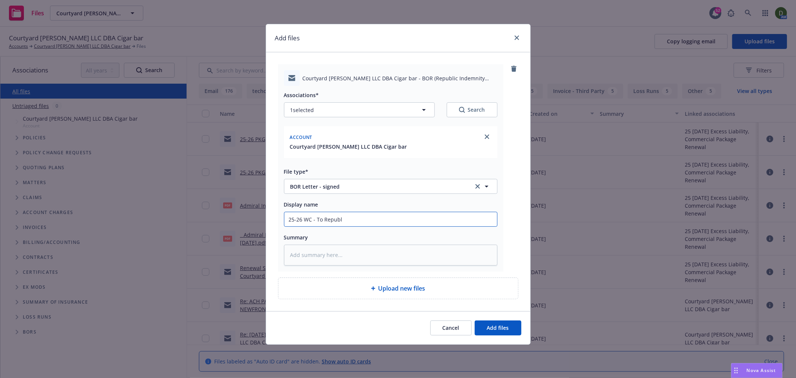
type input "25-26 WC - To Republi"
type textarea "x"
type input "25-26 WC - To Republic"
type textarea "x"
type input "25-26 WC - To Republic"
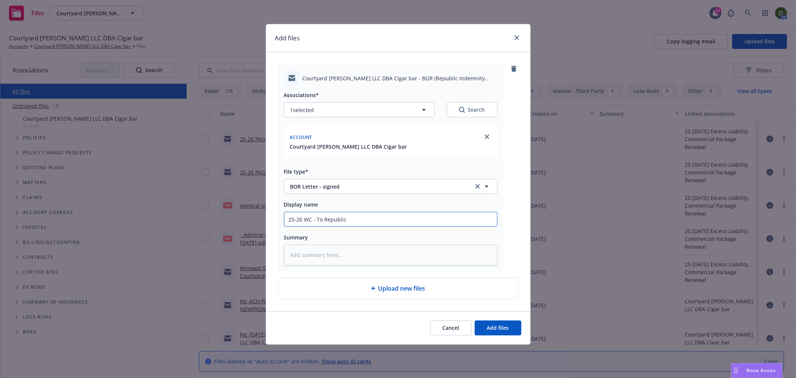
type textarea "x"
type input "25-26 WC - To Republic I"
type textarea "x"
type input "25-26 WC - To Republic In"
type textarea "x"
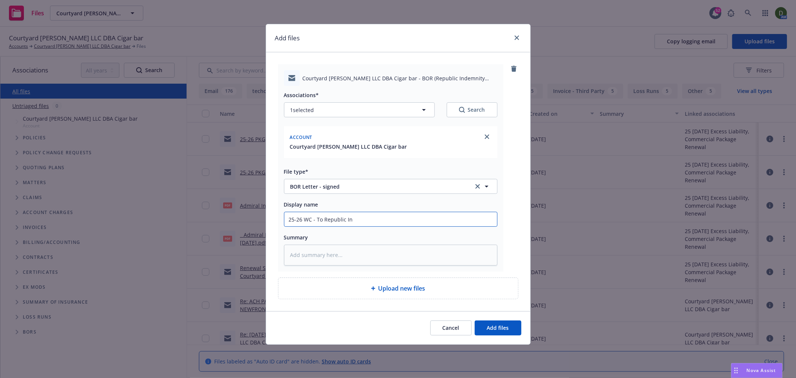
type input "25-26 WC - To Republic Ind"
type textarea "x"
type input "25-26 WC - To Republic Inde"
type textarea "x"
type input "25-26 WC - To Republic Indem"
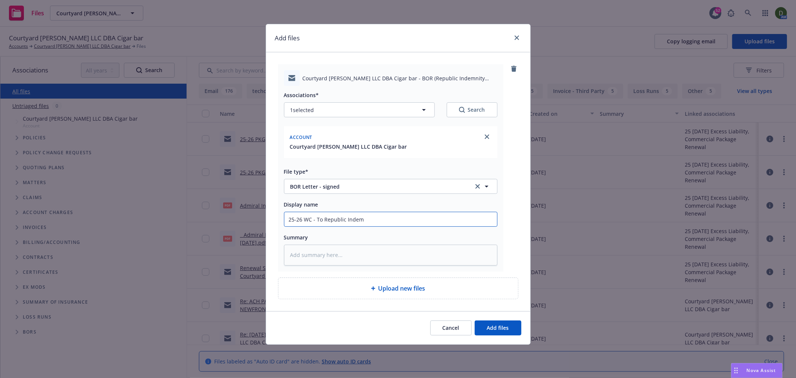
type textarea "x"
type input "25-26 WC - To Republic Indemn"
type textarea "x"
type input "25-26 WC - To Republic Indemni"
type textarea "x"
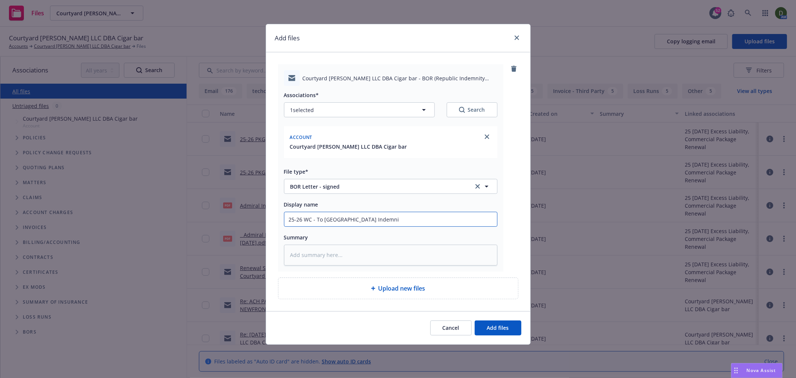
type input "25-26 WC - To Republic Indemnit"
type textarea "x"
type input "25-26 WC - To Republic Indemnity"
type textarea "x"
type input "25-26 WC - To Republic Indemnity"
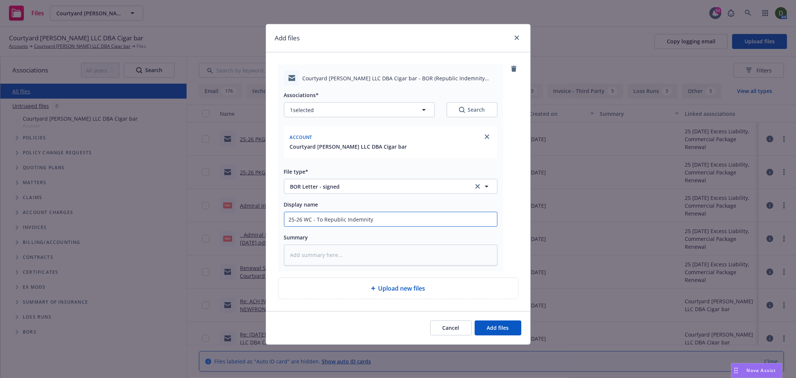
type textarea "x"
type input "25-26 WC - To Republic Indemnity -"
type textarea "x"
type input "25-26 WC - To Republic Indemnity -"
type textarea "x"
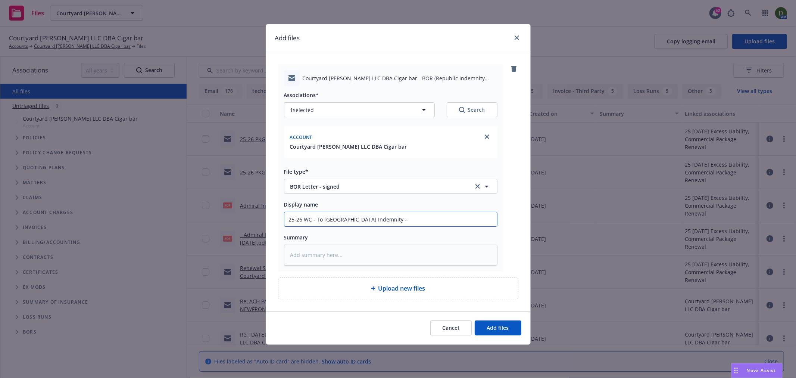
type input "25-26 WC - To Republic Indemnity - B"
type textarea "x"
type input "25-26 WC - To Republic Indemnity -"
type textarea "x"
type input "25-26 WC - To Republic Indemnity - S"
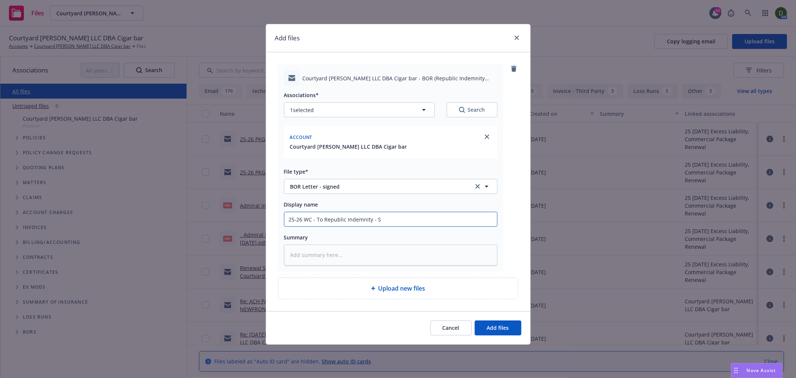
type textarea "x"
type input "25-26 WC - To Republic Indemnity - Si"
type textarea "x"
type input "25-26 WC - To Republic Indemnity - Sige"
type textarea "x"
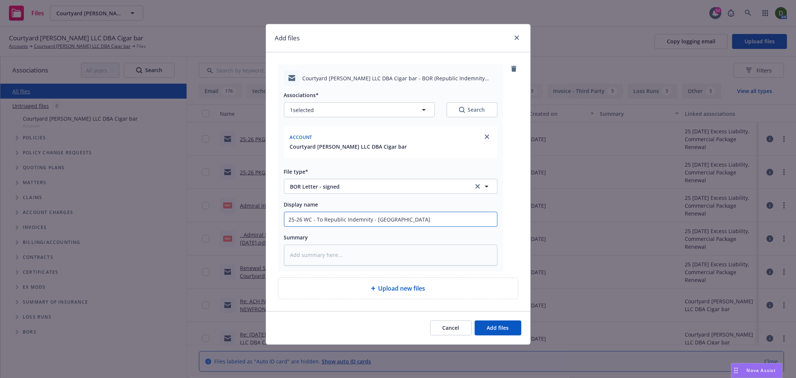
type input "25-26 WC - To Republic Indemnity - Sigen"
type textarea "x"
type input "25-26 WC - To Republic Indemnity - Sigend"
type textarea "x"
type input "25-26 WC - To Republic Indemnity - Sigen"
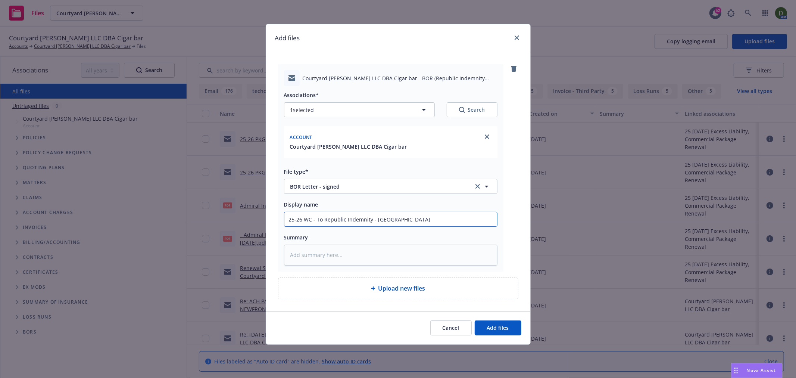
type textarea "x"
type input "25-26 WC - To Republic Indemnity - Sige"
type textarea "x"
type input "25-26 WC - To Republic Indemnity - Sig"
type textarea "x"
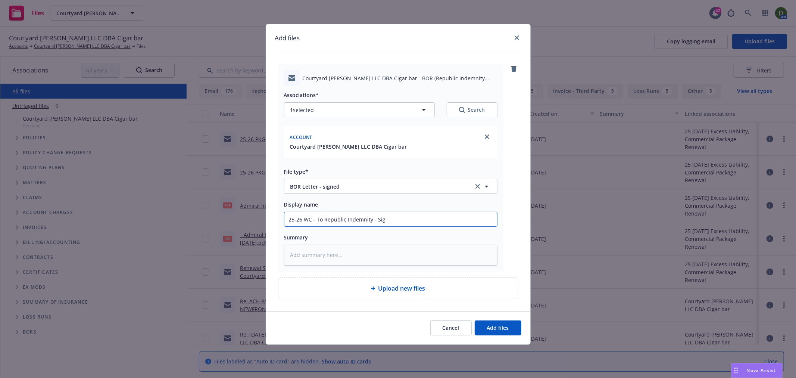
type input "25-26 WC - To Republic Indemnity - Sigm"
type textarea "x"
type input "25-26 WC - To Republic Indemnity - Sigme"
type textarea "x"
type input "25-26 WC - To Republic Indemnity - Sigmed"
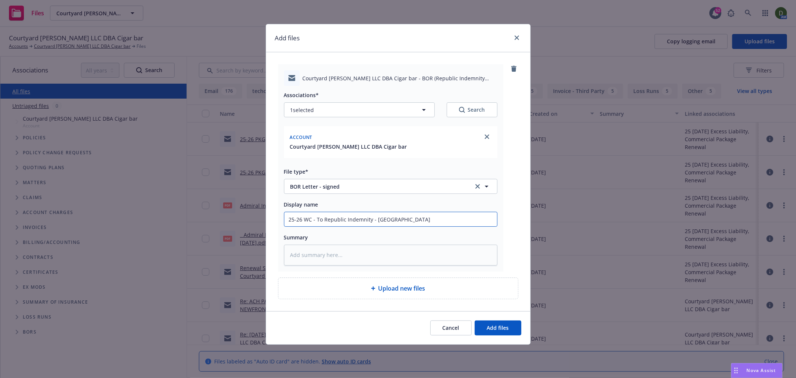
type textarea "x"
type input "25-26 WC - To Republic Indemnity - Sigmed"
type textarea "x"
type input "25-26 WC - To Republic Indemnity - Sigmed"
type textarea "x"
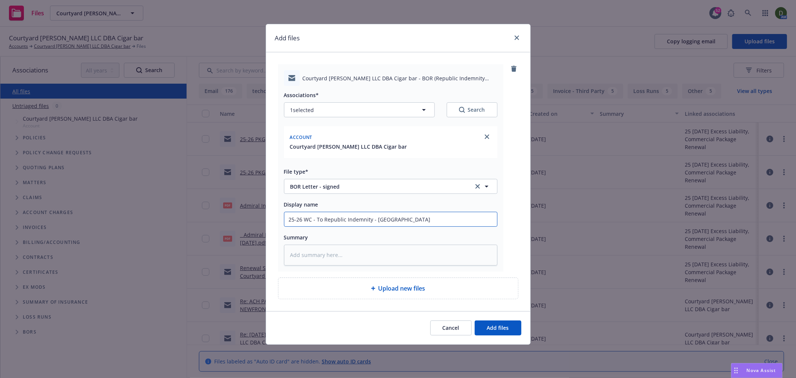
type input "25-26 WC - To Republic Indemnity - Sigme"
type textarea "x"
type input "25-26 WC - To Republic Indemnity - Sigm"
type textarea "x"
type input "25-26 WC - To Republic Indemnity - Sig"
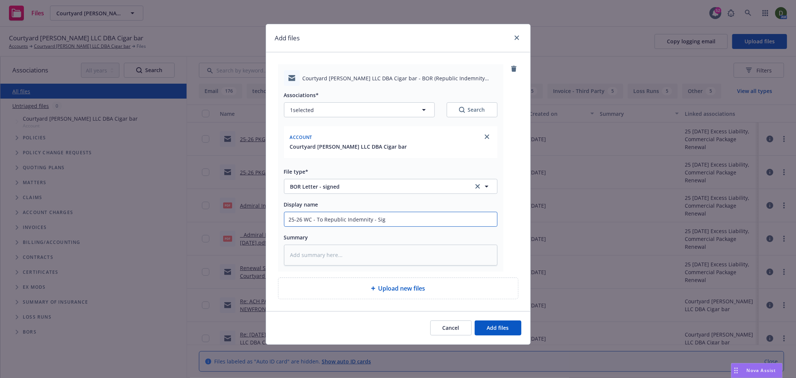
type textarea "x"
type input "25-26 WC - To Republic Indemnity - Sign"
type textarea "x"
type input "25-26 WC - To Republic Indemnity - Signe"
type textarea "x"
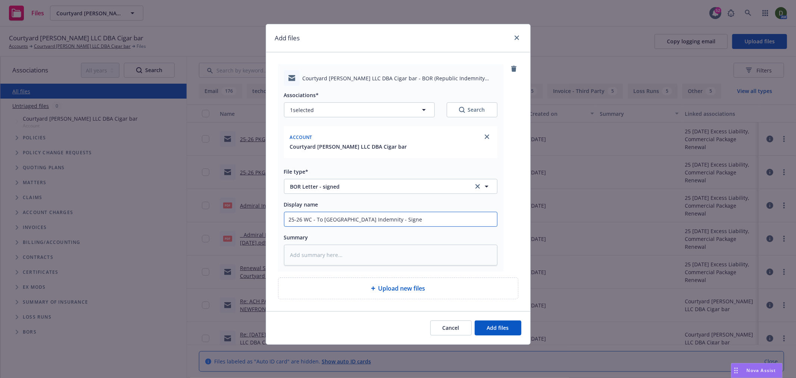
type input "25-26 WC - To Republic Indemnity - Signed"
type textarea "x"
type input "25-26 WC - To Republic Indemnity - Signed"
type textarea "x"
type input "25-26 WC - To Republic Indemnity - Signed B"
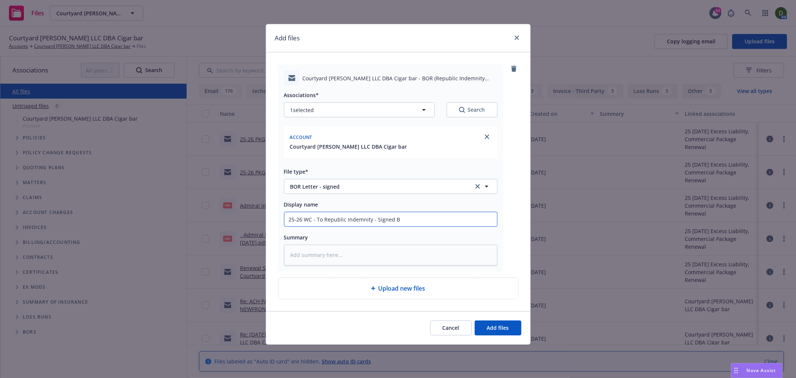
type textarea "x"
type input "25-26 WC - To Republic Indemnity - Signed BO"
type textarea "x"
type input "25-26 WC - To Republic Indemnity - Signed BOR"
type textarea "x"
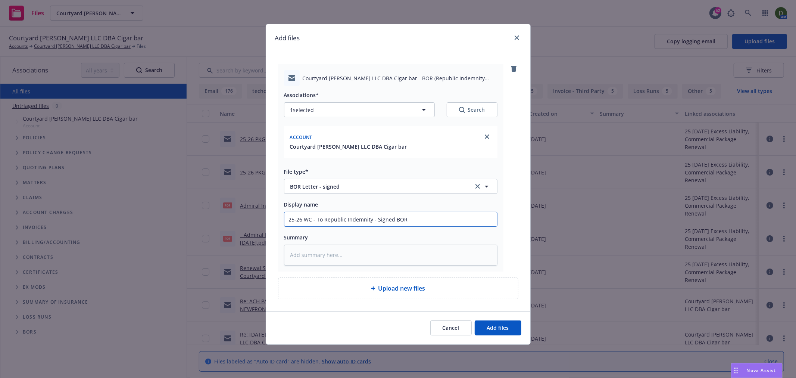
type input "25-26 WC - To Republic Indemnity - Signed BOR"
type textarea "x"
type input "25-26 WC - To Republic Indemnity - Signed BOR L"
type textarea "x"
type input "25-26 WC - To Republic Indemnity - Signed BOR Let"
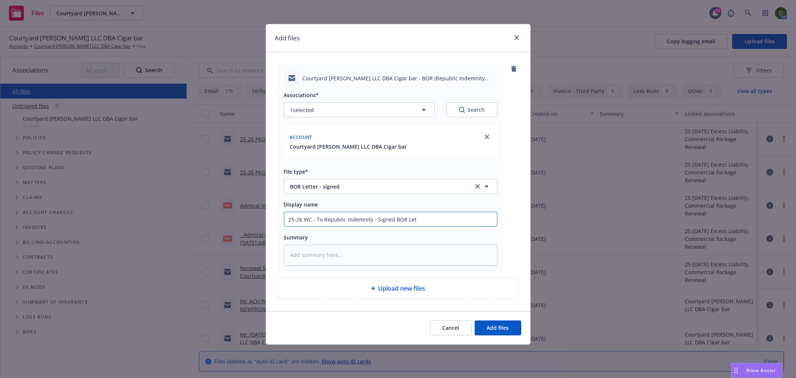
type textarea "x"
type input "25-26 WC - To Republic Indemnity - Signed BOR Lett"
type textarea "x"
type input "25-26 WC - To Republic Indemnity - Signed BOR Lette"
type textarea "x"
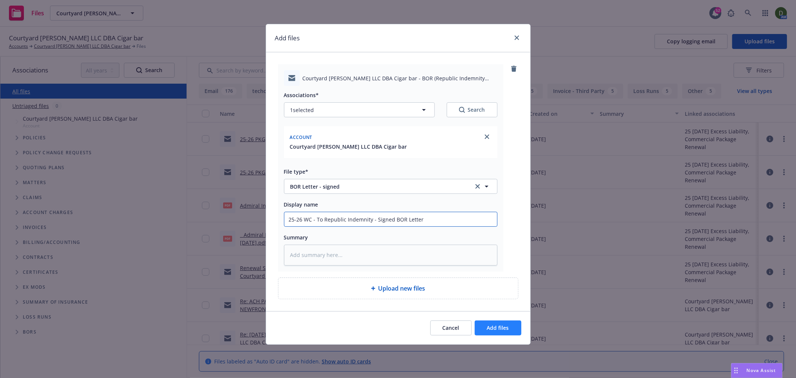
type input "25-26 WC - To Republic Indemnity - Signed BOR Letter"
click at [490, 331] on span "Add files" at bounding box center [498, 327] width 22 height 7
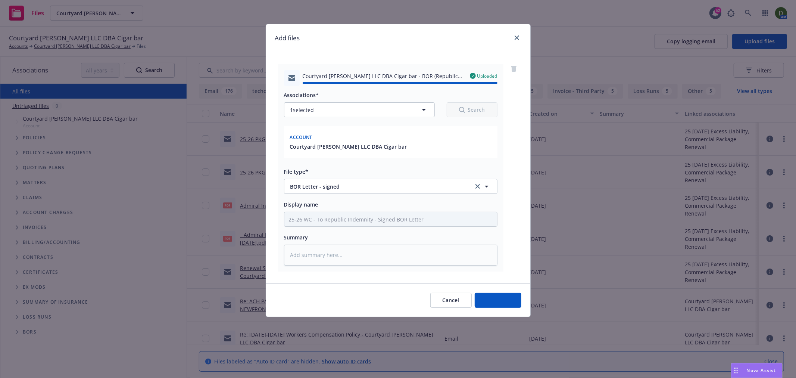
type textarea "x"
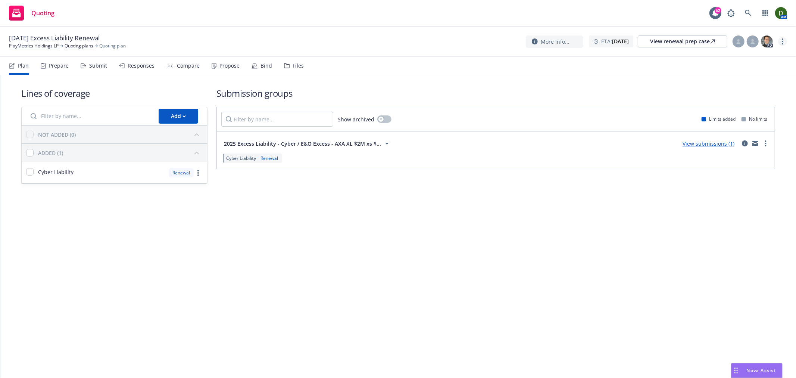
click at [785, 43] on link "more" at bounding box center [782, 41] width 9 height 9
click at [750, 99] on link "Archive quoting plan" at bounding box center [745, 101] width 83 height 15
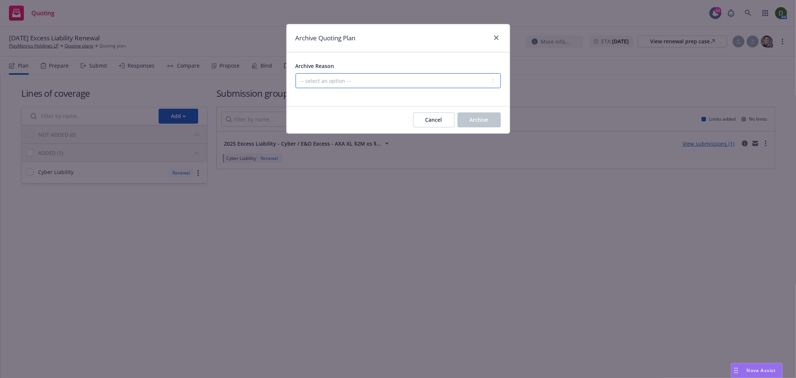
click at [424, 79] on select "-- select an option -- All policies in this renewal plan are auto-renewed Creat…" at bounding box center [398, 80] width 205 height 15
select select "ARCHIVED_RENEWAL_ACCOUNT_CHURNED"
click at [296, 73] on select "-- select an option -- All policies in this renewal plan are auto-renewed Creat…" at bounding box center [398, 80] width 205 height 15
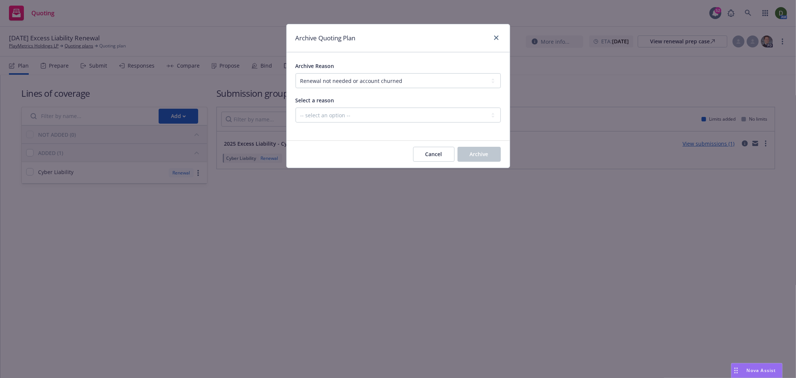
click at [426, 104] on div "Select a reason" at bounding box center [398, 100] width 205 height 9
click at [424, 113] on select "-- select an option -- Blocked Client acquired, or no longer in business Client…" at bounding box center [398, 114] width 205 height 15
select select "ARCHIVED_RENEWAL_ACCOUNT_CHURNED_LOST_ON_BOR"
click at [296, 108] on select "-- select an option -- Blocked Client acquired, or no longer in business Client…" at bounding box center [398, 114] width 205 height 15
click at [485, 151] on span "Archive" at bounding box center [479, 153] width 19 height 7
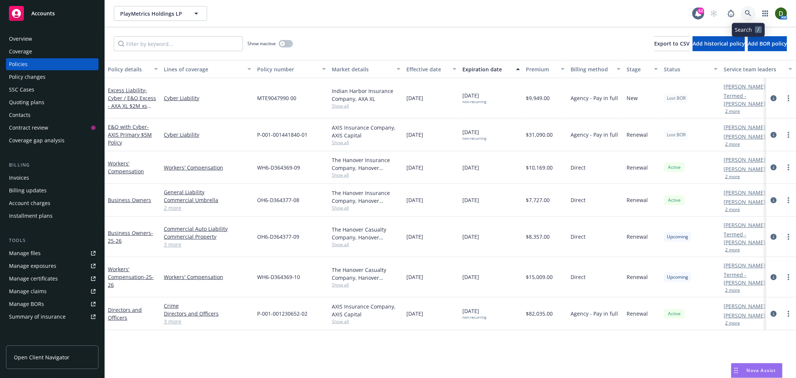
click at [754, 15] on link at bounding box center [748, 13] width 15 height 15
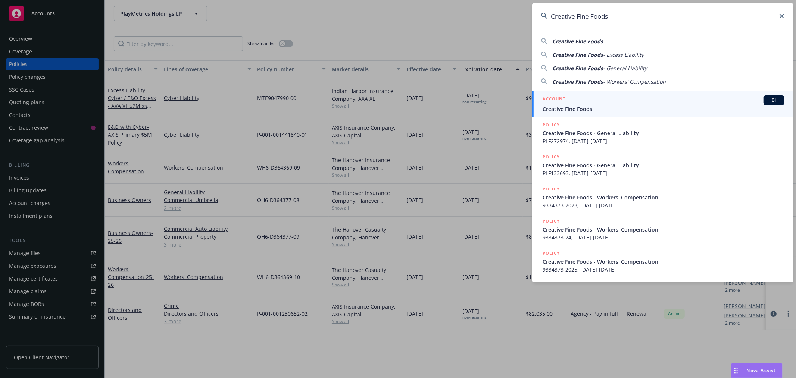
type input "Creative Fine Foods"
click at [643, 102] on div "ACCOUNT BI" at bounding box center [664, 100] width 242 height 10
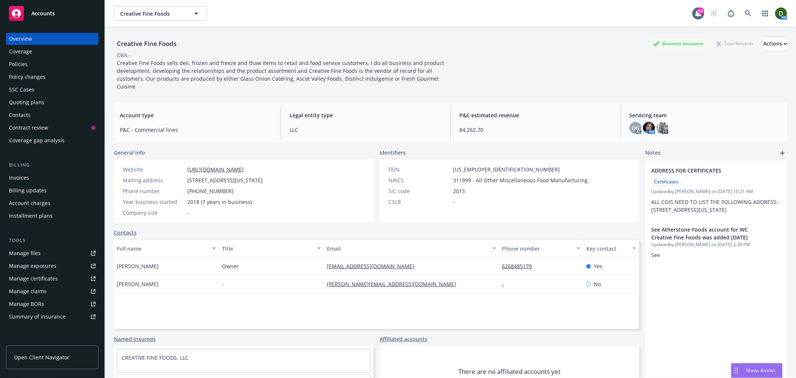
click at [12, 60] on div "Policies" at bounding box center [18, 64] width 19 height 12
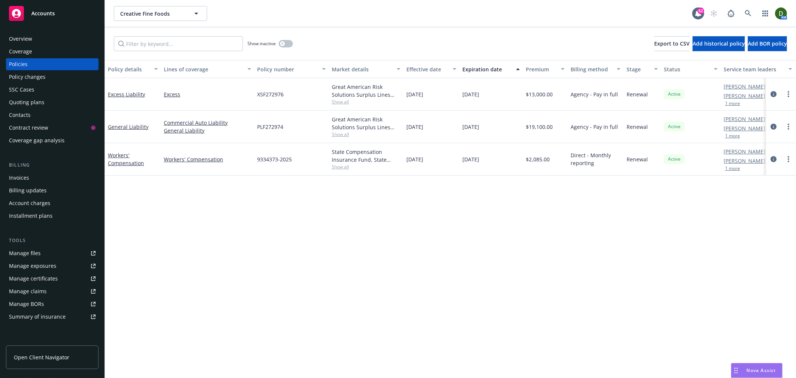
click at [263, 128] on span "PLF272974" at bounding box center [270, 127] width 26 height 8
click at [264, 128] on span "PLF272974" at bounding box center [270, 127] width 26 height 8
copy span "PLF272974"
click at [267, 95] on span "XSF272976" at bounding box center [270, 94] width 26 height 8
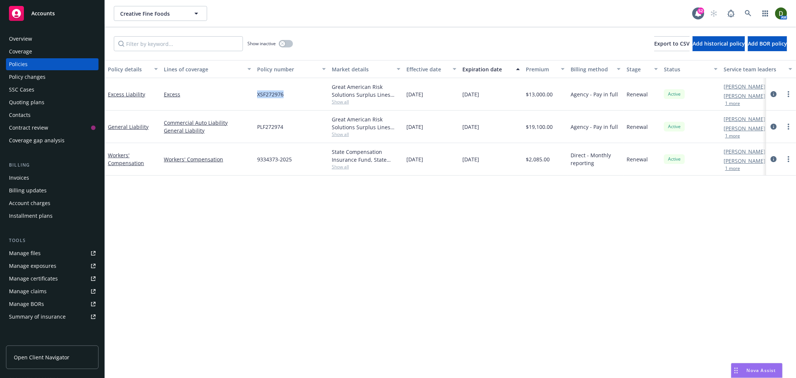
click at [267, 95] on span "XSF272976" at bounding box center [270, 94] width 26 height 8
copy span "XSF272976"
drag, startPoint x: 277, startPoint y: 161, endPoint x: 249, endPoint y: 163, distance: 28.8
click at [249, 163] on div "Workers' Compensation Workers' Compensation 9334373-2025 State Compensation Ins…" at bounding box center [465, 159] width 720 height 32
copy div "9334373-2025"
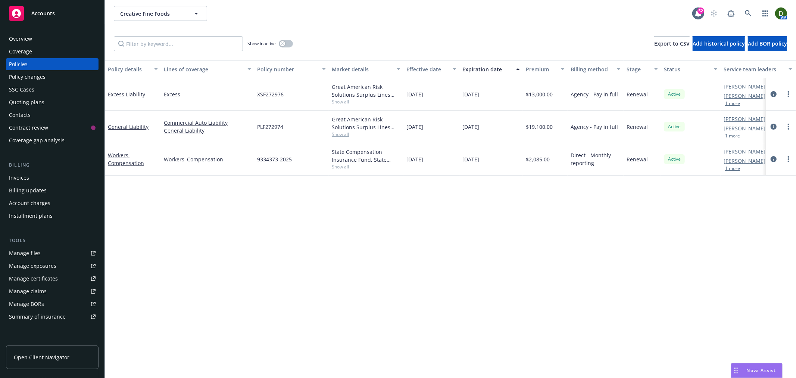
click at [341, 105] on span "Show all" at bounding box center [366, 102] width 69 height 6
click at [340, 99] on span "Show all" at bounding box center [366, 102] width 69 height 6
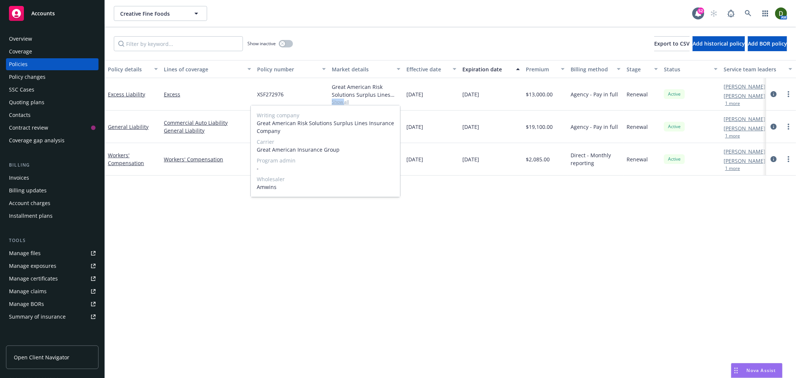
click at [340, 99] on span "Show all" at bounding box center [366, 102] width 69 height 6
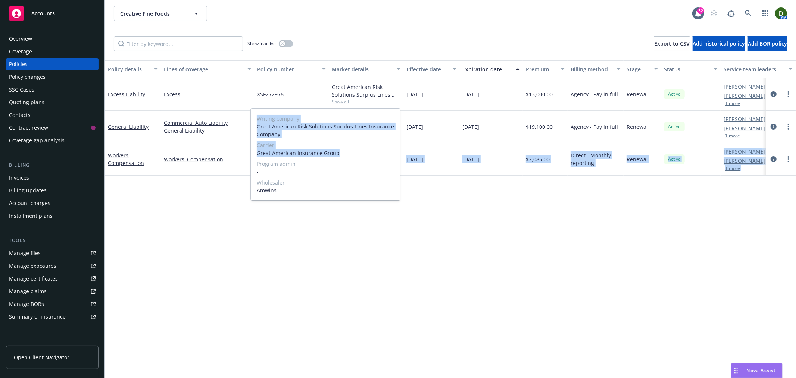
drag, startPoint x: 343, startPoint y: 153, endPoint x: 249, endPoint y: 153, distance: 94.1
click at [249, 153] on body "Accounts Overview Coverage Policies Policy changes SSC Cases Quoting plans Cont…" at bounding box center [398, 189] width 796 height 378
click at [269, 148] on span "Carrier" at bounding box center [325, 145] width 137 height 8
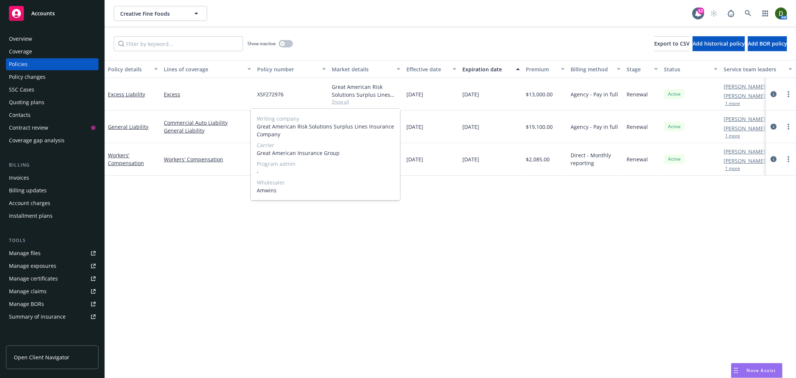
click at [277, 154] on span "Great American Insurance Group" at bounding box center [325, 153] width 137 height 8
copy span "Great American Insurance Group"
click at [487, 229] on div "Policy details Lines of coverage Policy number Market details Effective date Ex…" at bounding box center [450, 219] width 691 height 318
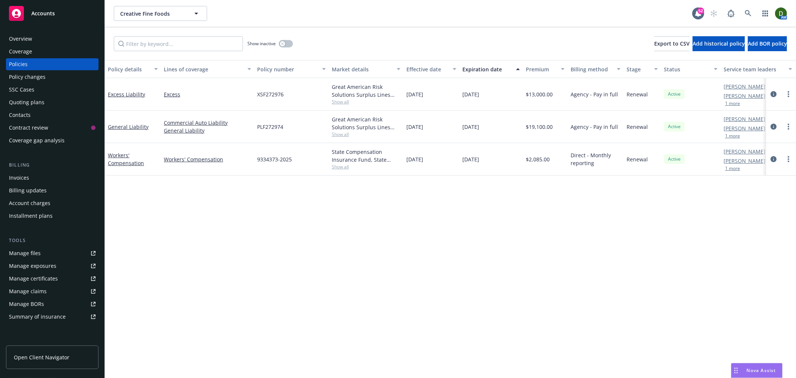
click at [339, 136] on span "Show all" at bounding box center [366, 134] width 69 height 6
click at [457, 222] on div "Policy details Lines of coverage Policy number Market details Effective date Ex…" at bounding box center [450, 219] width 691 height 318
click at [350, 169] on span "Show all" at bounding box center [366, 166] width 69 height 6
drag, startPoint x: 381, startPoint y: 210, endPoint x: 258, endPoint y: 211, distance: 123.2
click at [258, 211] on span "State Compensation Insurance Fund (SCIF)" at bounding box center [325, 210] width 137 height 8
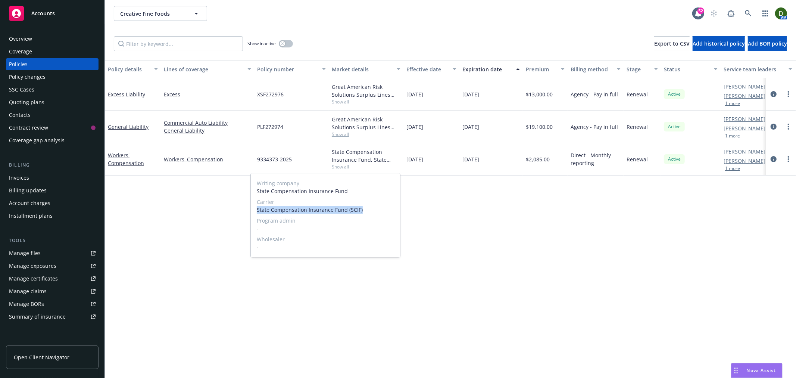
copy span "State Compensation Insurance Fund (SCIF)"
